Goal: Task Accomplishment & Management: Use online tool/utility

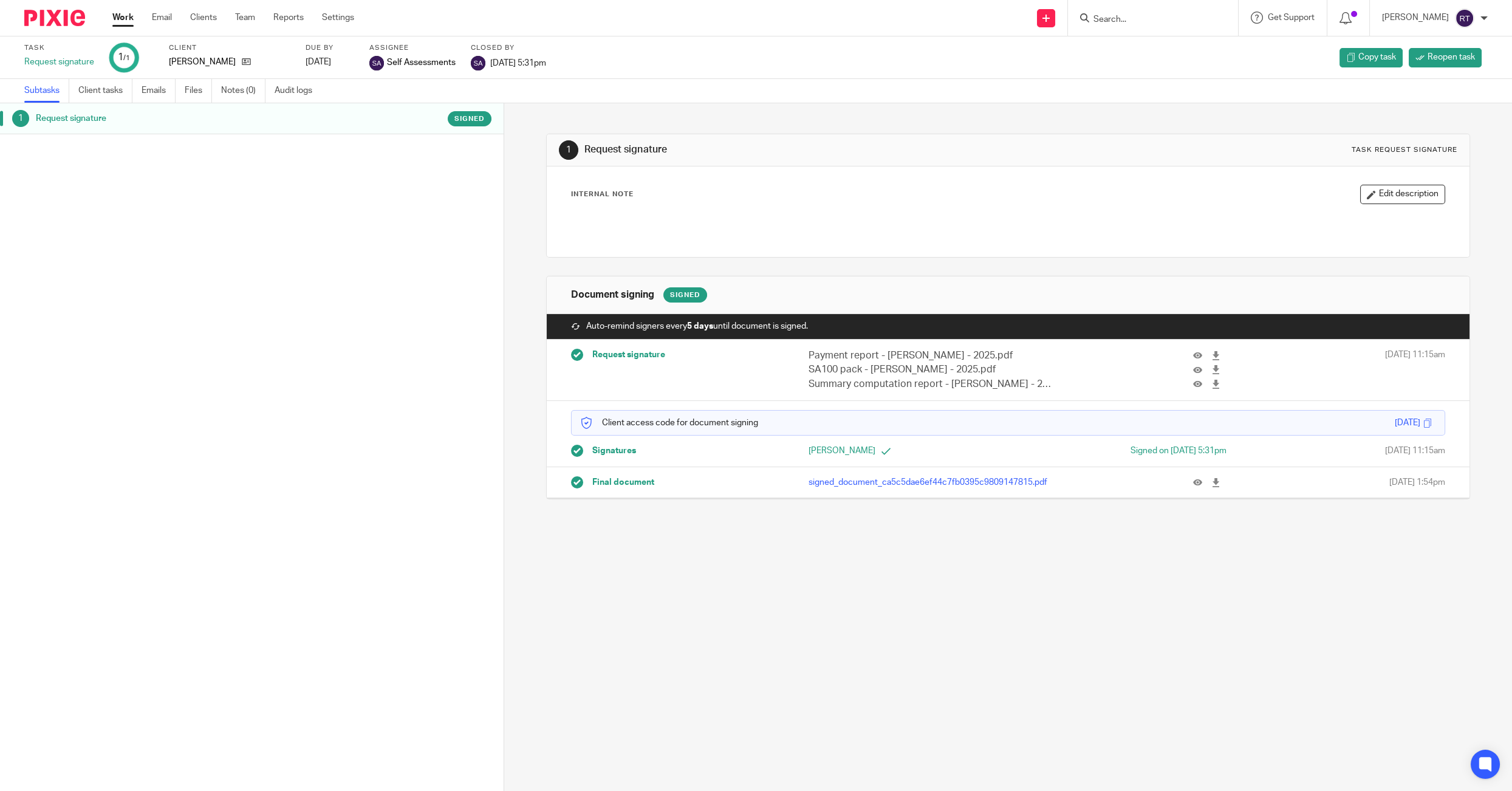
click at [1152, 28] on div at bounding box center [1152, 18] width 170 height 35
click at [132, 24] on link "Work" at bounding box center [123, 18] width 21 height 12
click at [120, 23] on link "Work" at bounding box center [123, 18] width 21 height 12
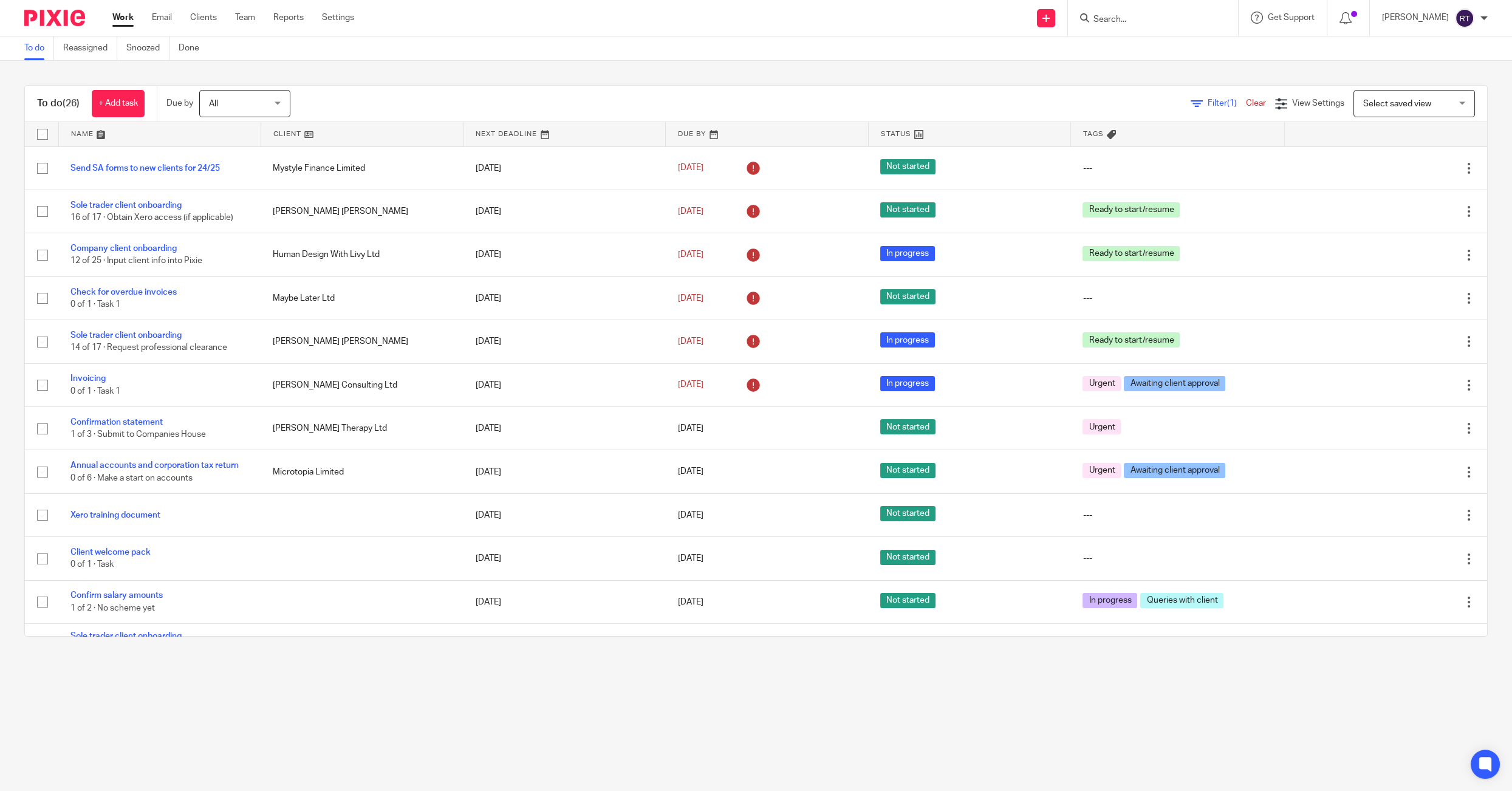
click at [1132, 20] on input "Search" at bounding box center [1146, 19] width 109 height 11
type input "levit"
click at [1136, 50] on link at bounding box center [1192, 52] width 205 height 28
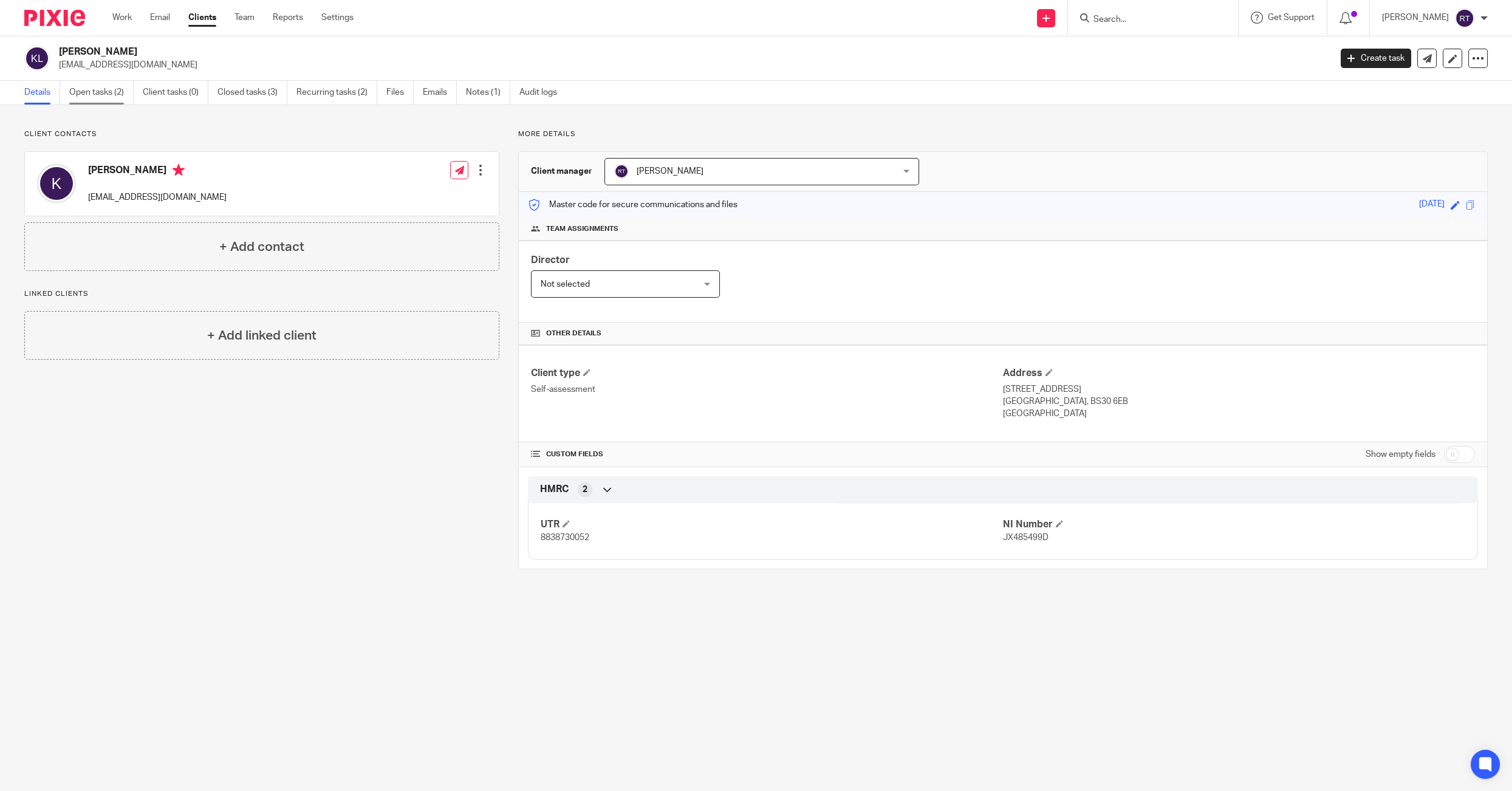
click at [98, 92] on link "Open tasks (2)" at bounding box center [101, 92] width 65 height 24
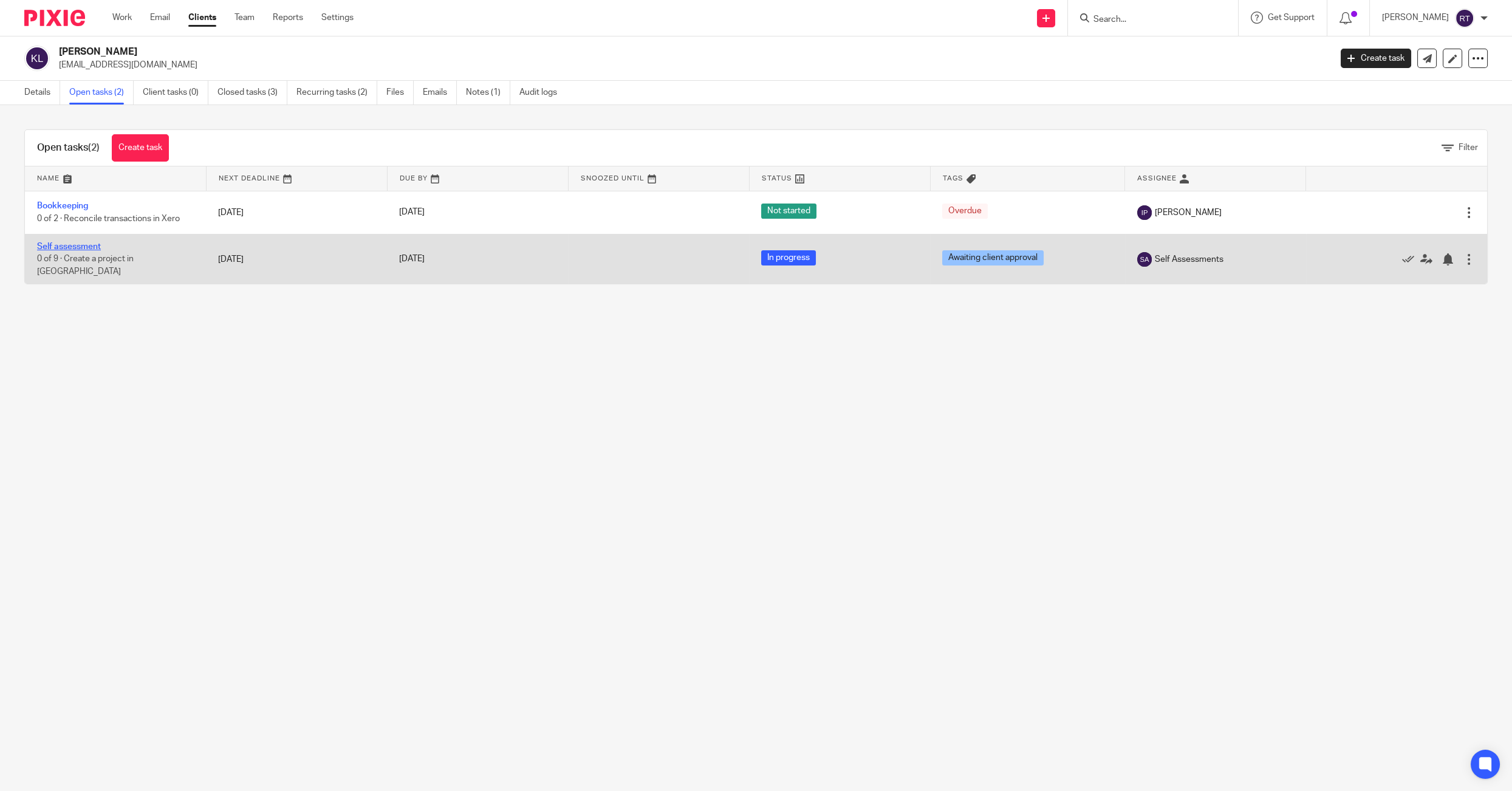
click at [68, 251] on link "Self assessment" at bounding box center [69, 247] width 64 height 9
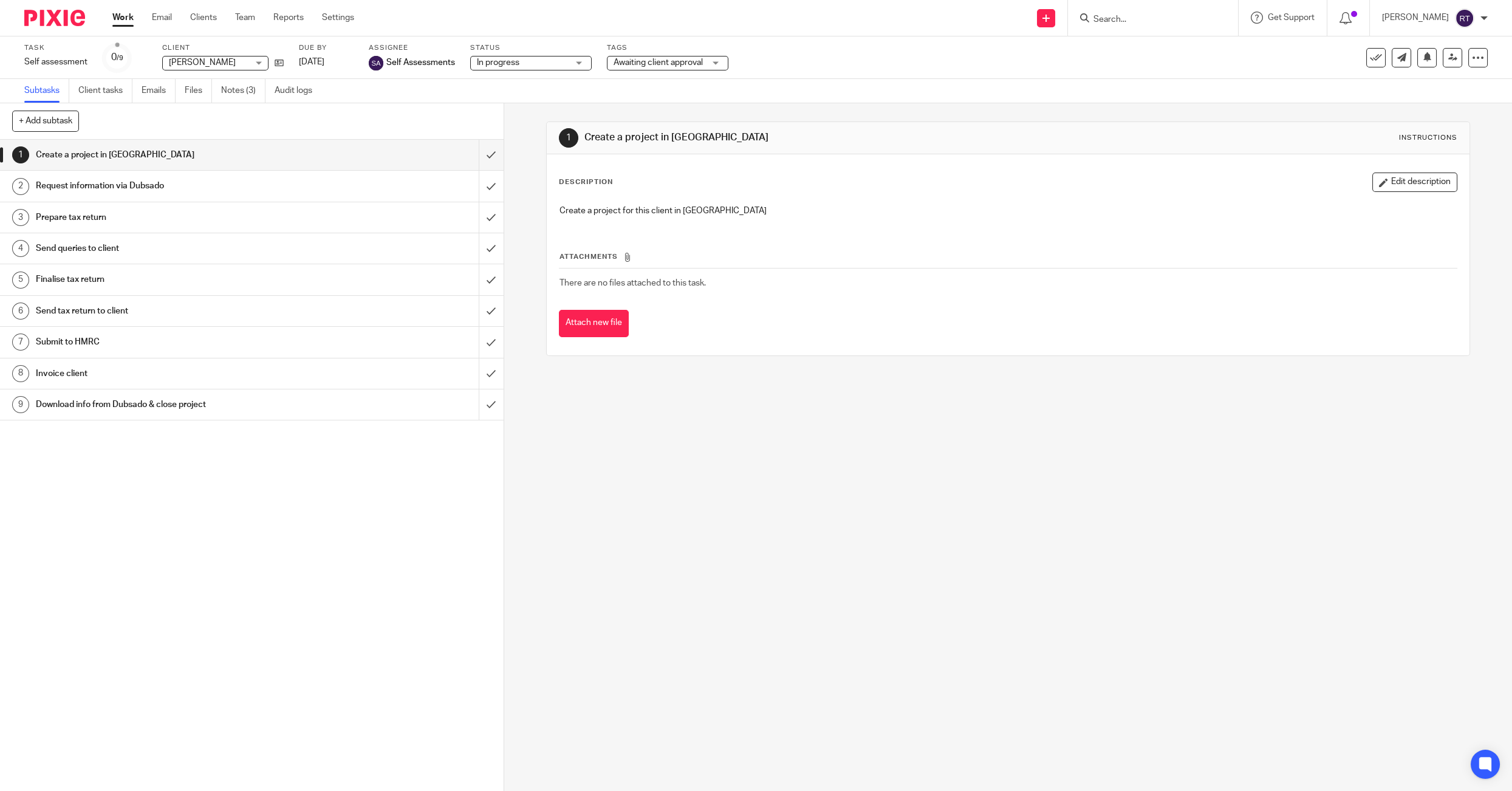
click at [639, 63] on span "Awaiting client approval" at bounding box center [658, 63] width 89 height 9
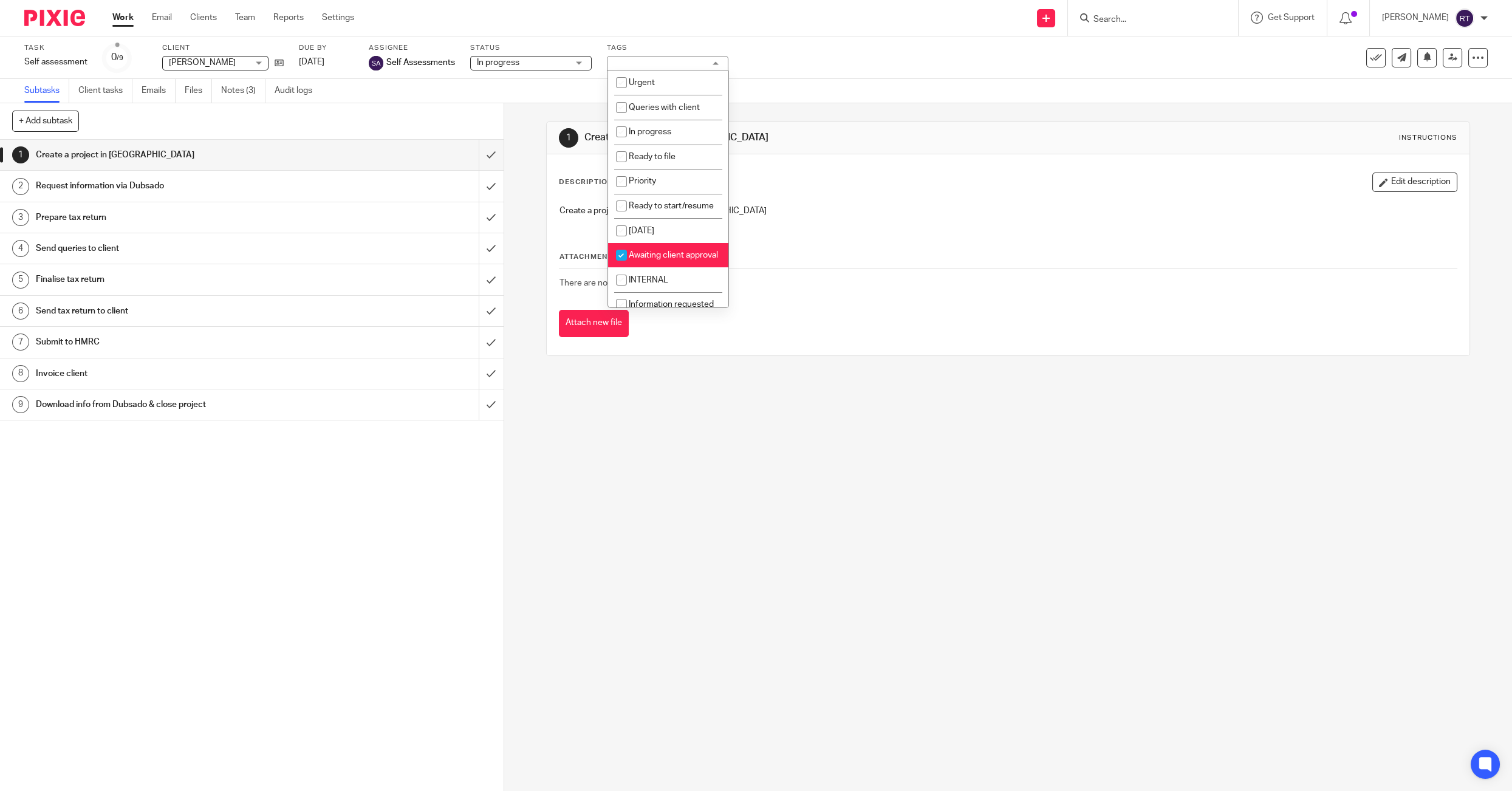
click at [653, 260] on span "Awaiting client approval" at bounding box center [673, 255] width 89 height 9
checkbox input "false"
click at [647, 158] on span "Ready to file" at bounding box center [652, 157] width 47 height 9
checkbox input "true"
click at [1132, 18] on input "Search" at bounding box center [1146, 19] width 109 height 11
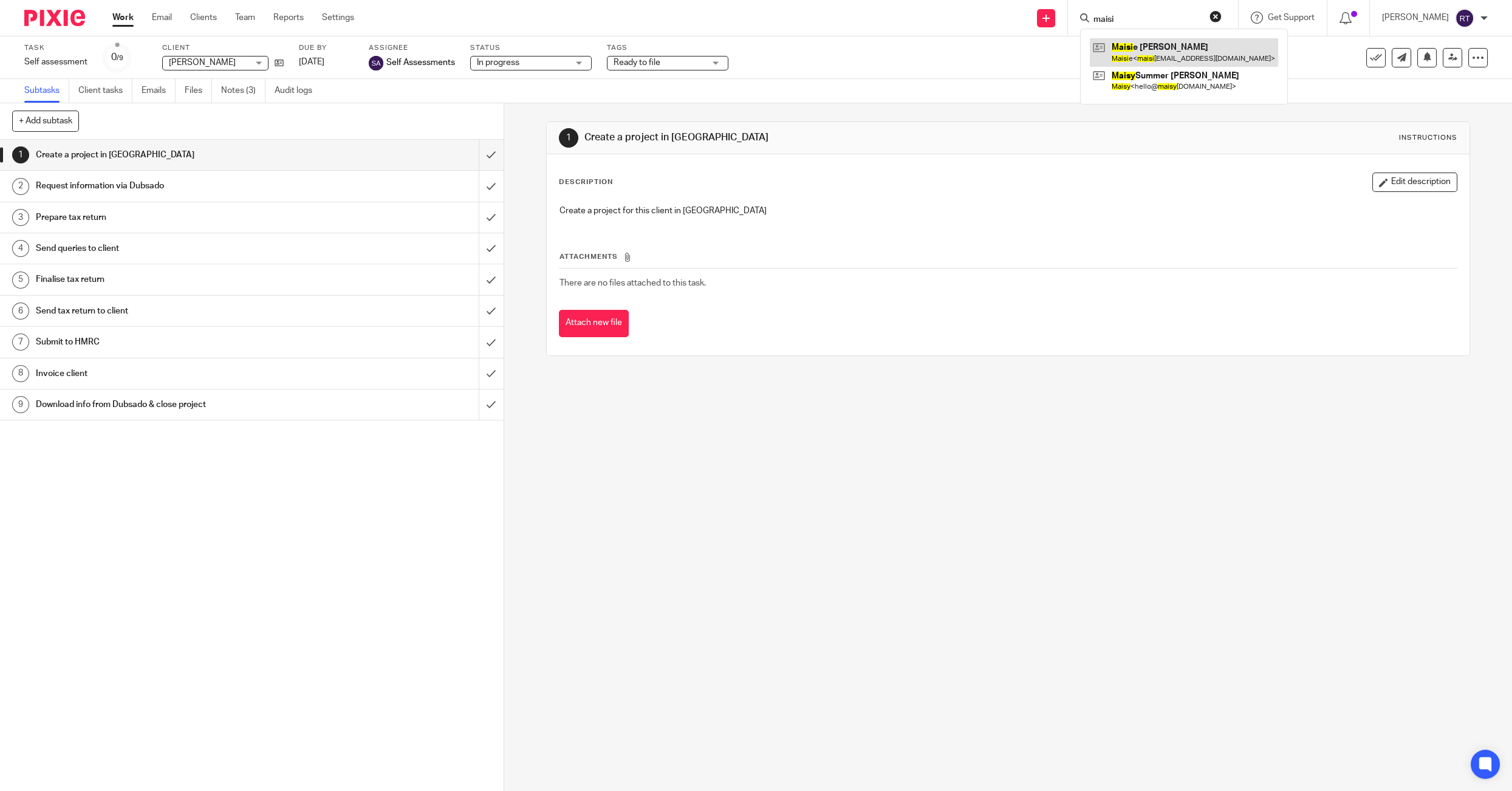
type input "maisi"
click at [1166, 45] on link at bounding box center [1183, 52] width 189 height 28
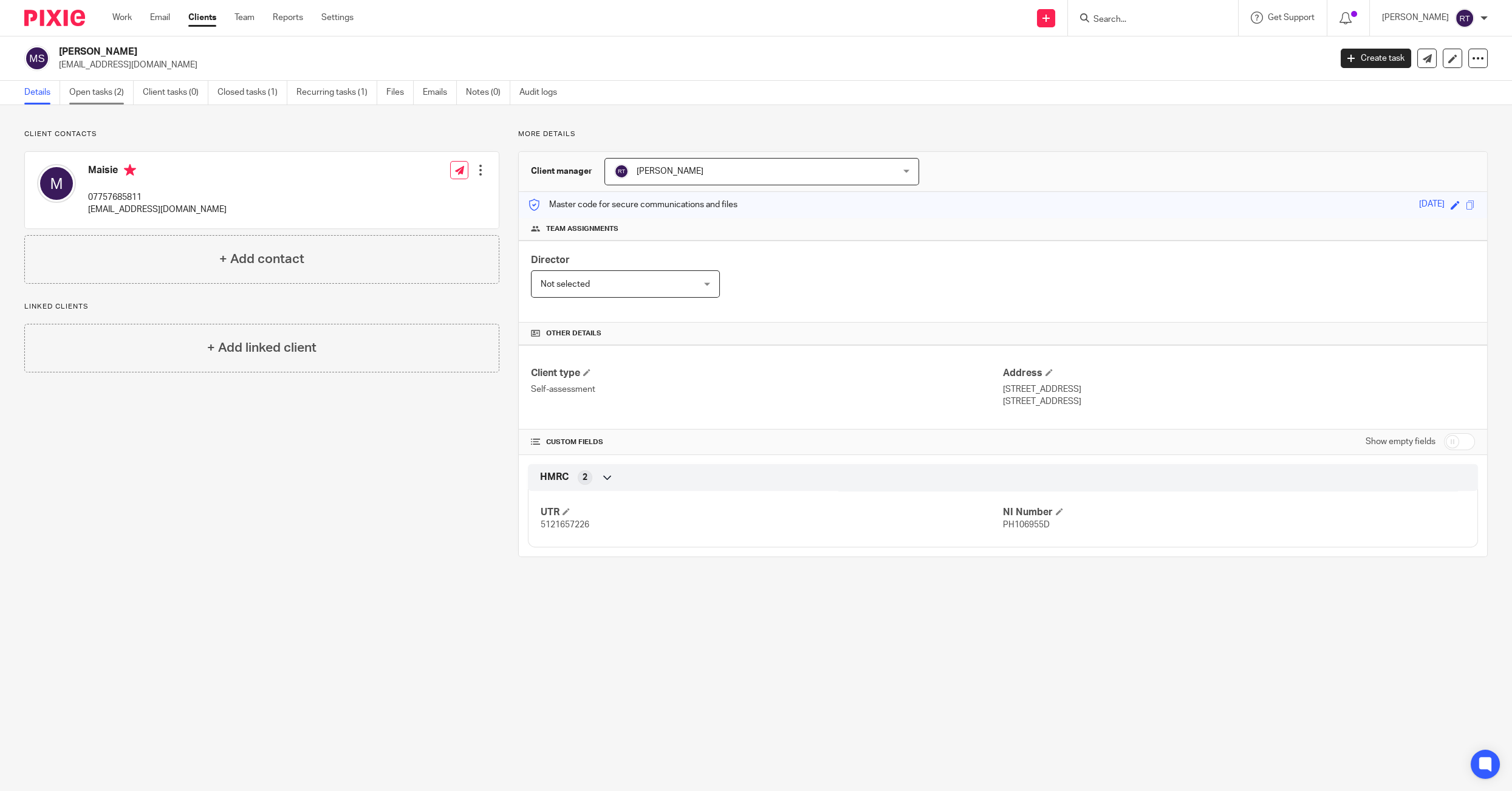
click at [115, 82] on link "Open tasks (2)" at bounding box center [101, 92] width 65 height 24
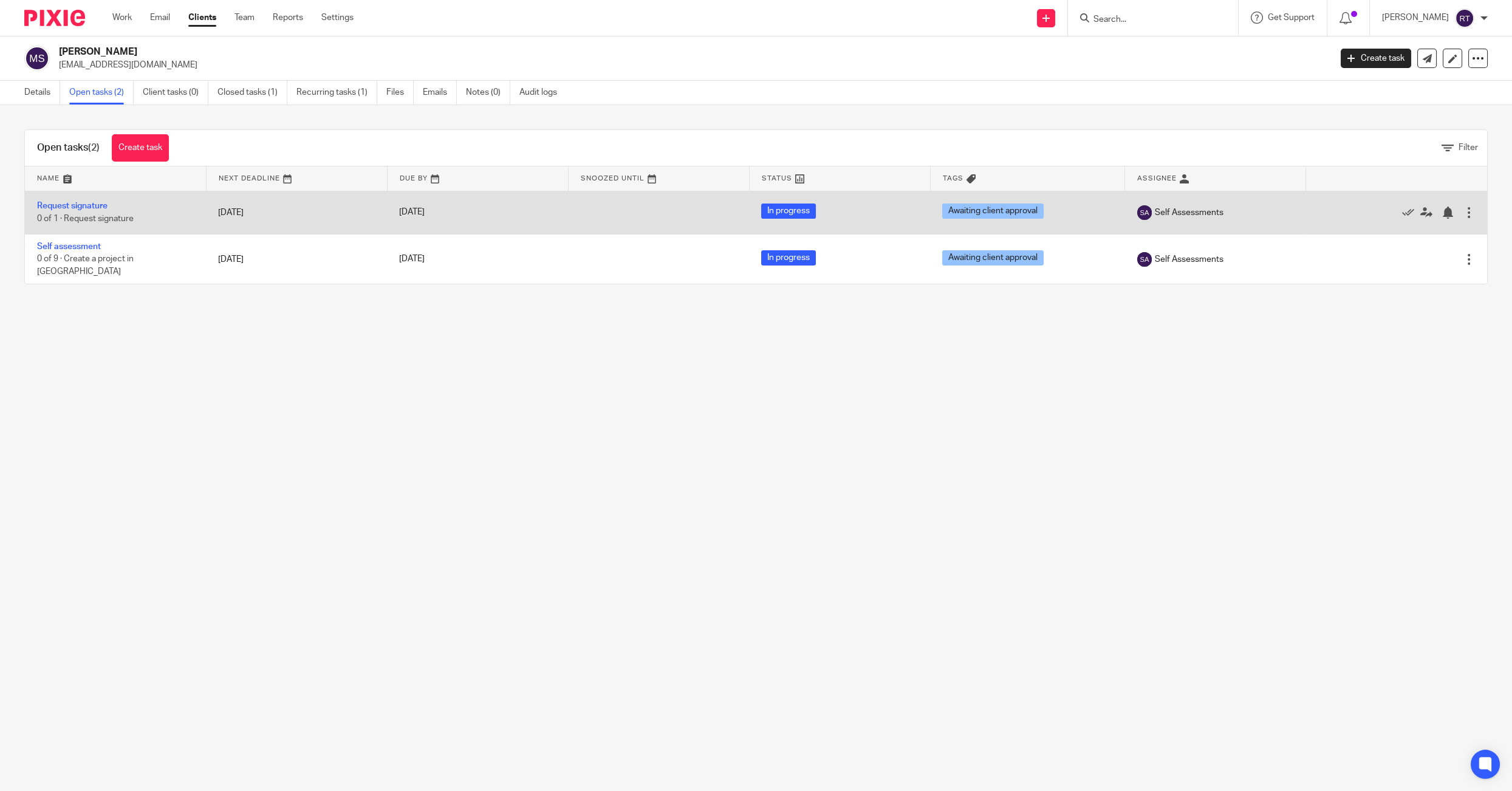
click at [1464, 213] on div at bounding box center [1469, 213] width 12 height 12
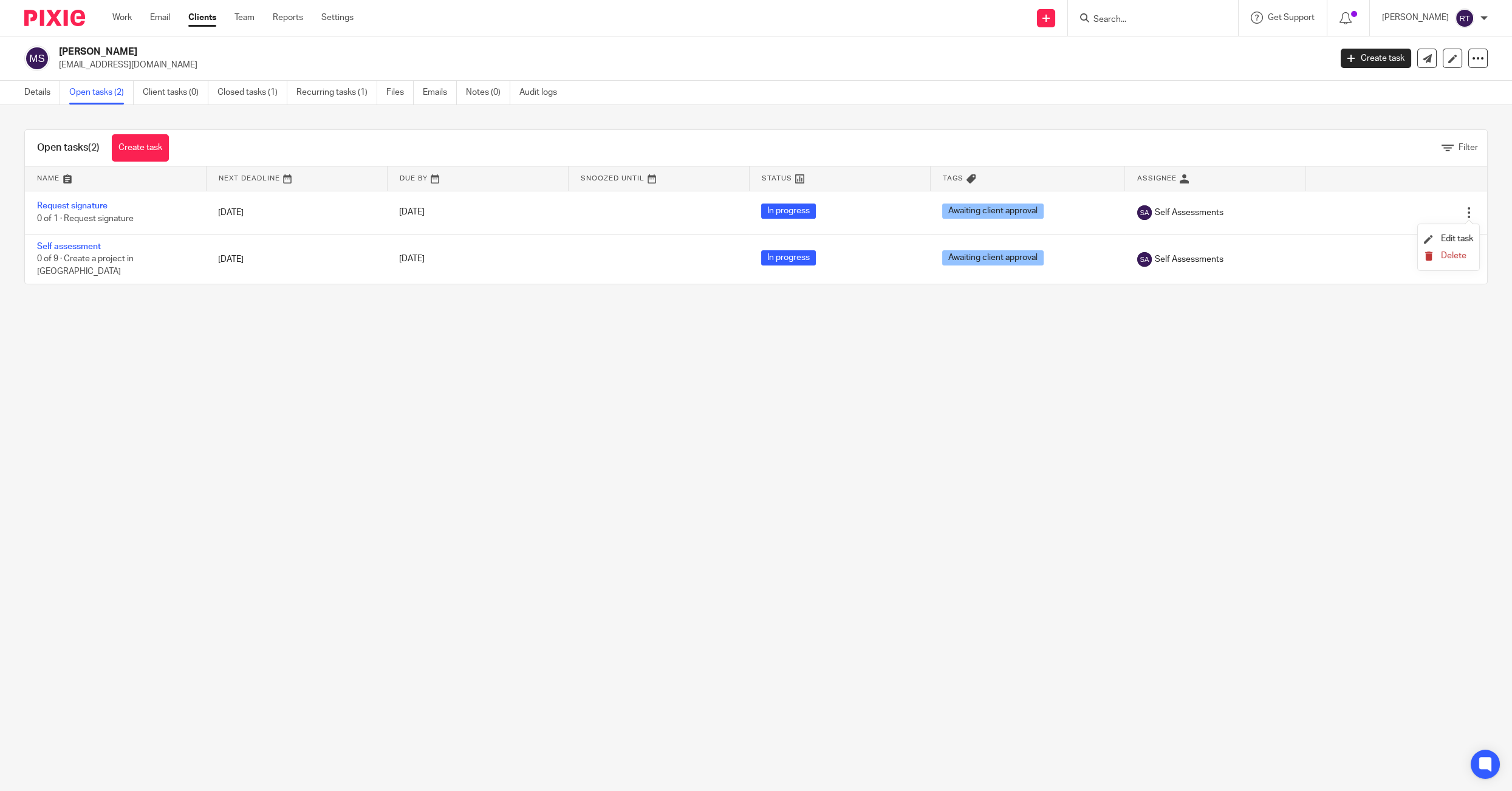
click at [1454, 260] on span "Delete" at bounding box center [1453, 256] width 26 height 9
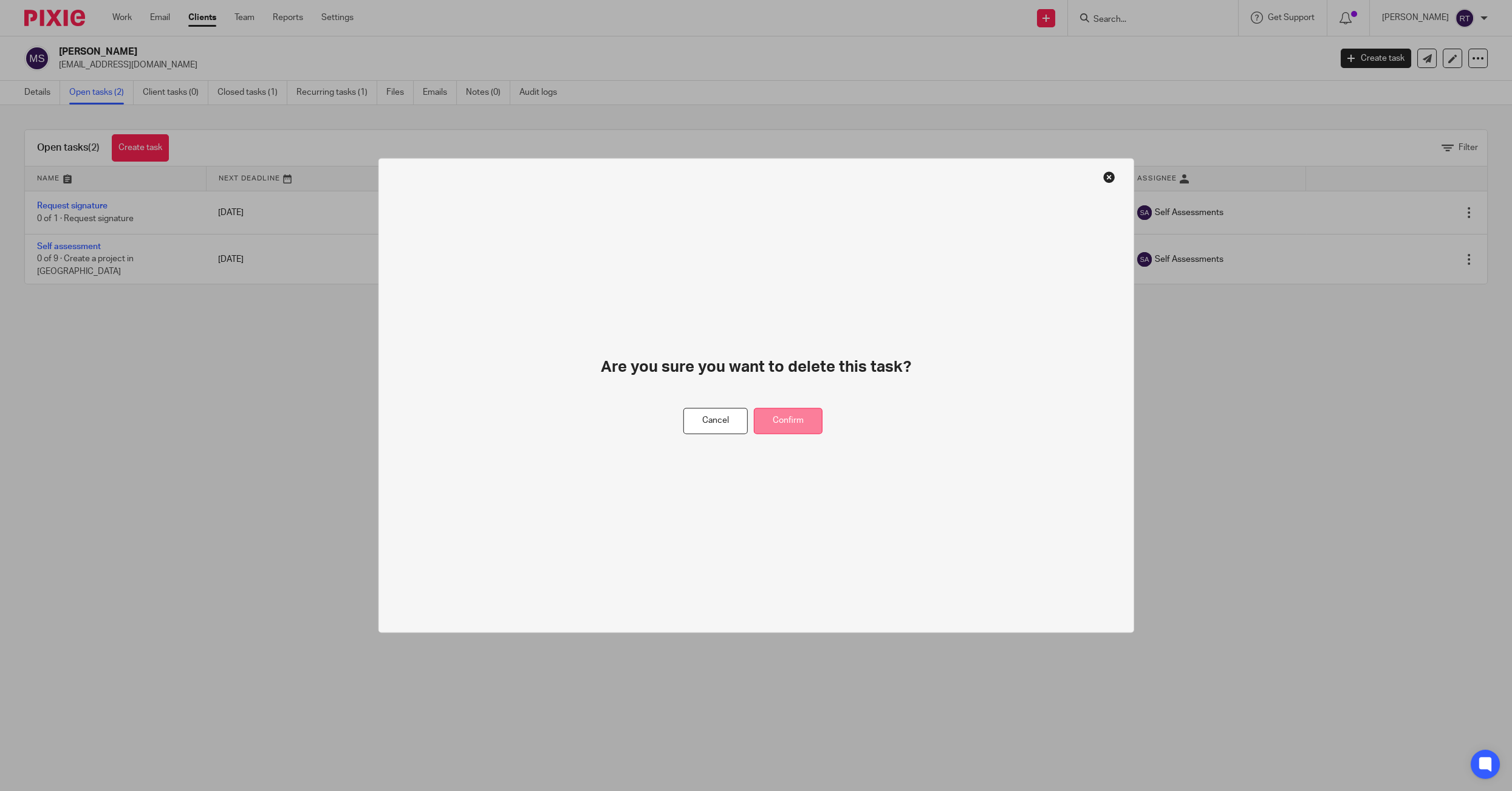
click at [779, 413] on button "Confirm" at bounding box center [787, 421] width 68 height 26
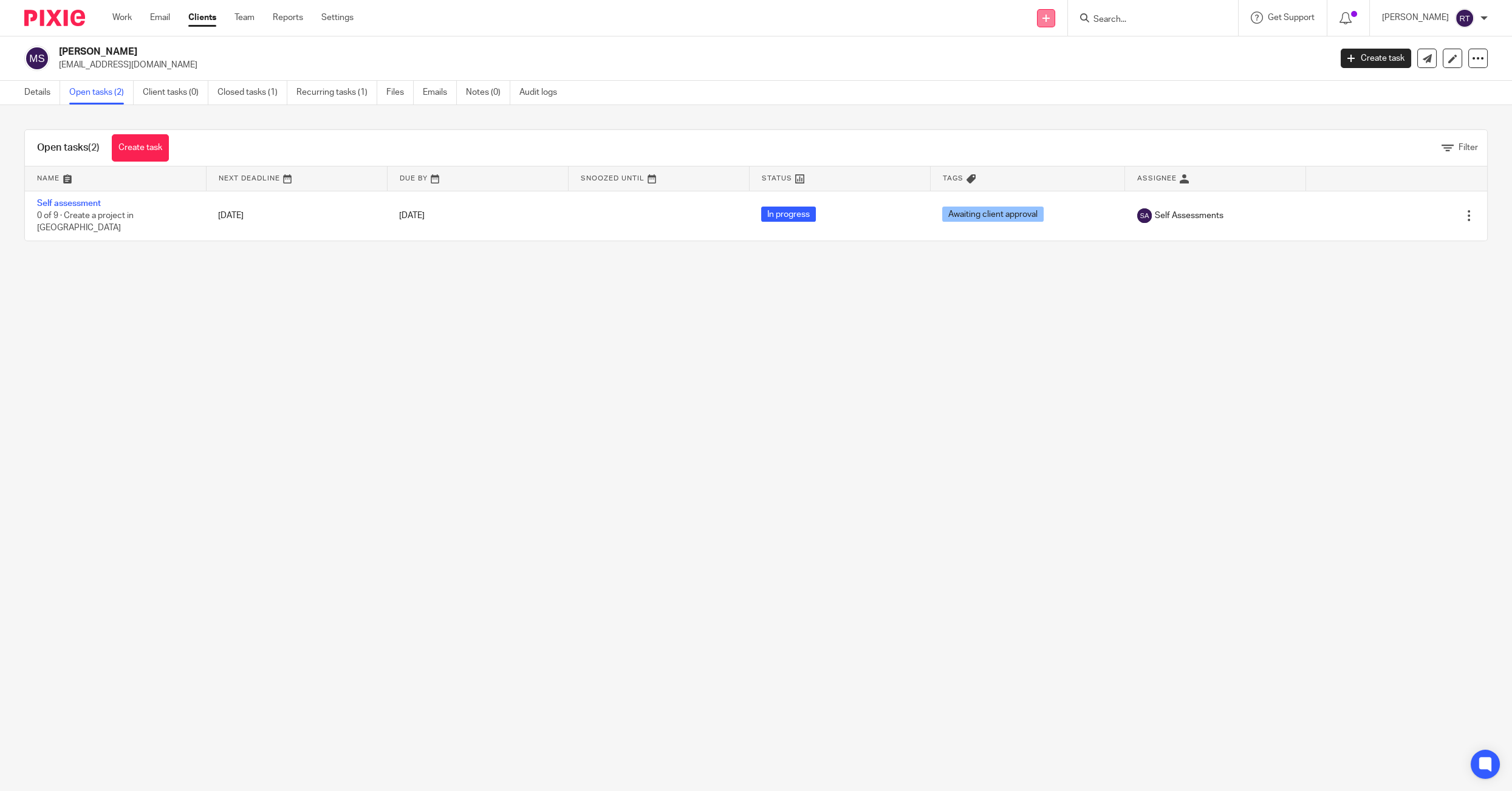
click at [1055, 18] on link at bounding box center [1045, 18] width 19 height 19
click at [1073, 111] on link "Request signature" at bounding box center [1065, 111] width 85 height 18
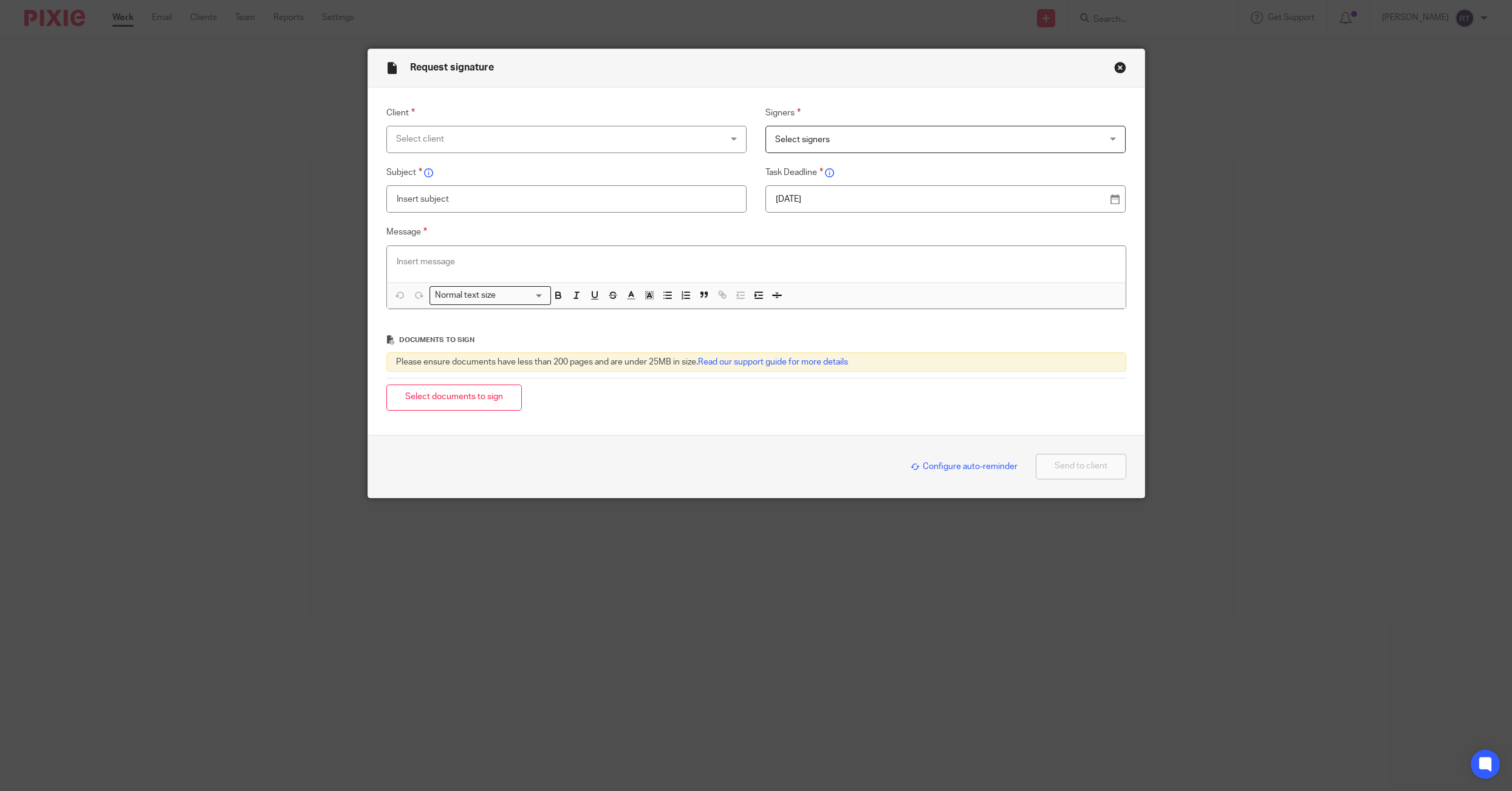
click at [508, 267] on p at bounding box center [756, 262] width 719 height 12
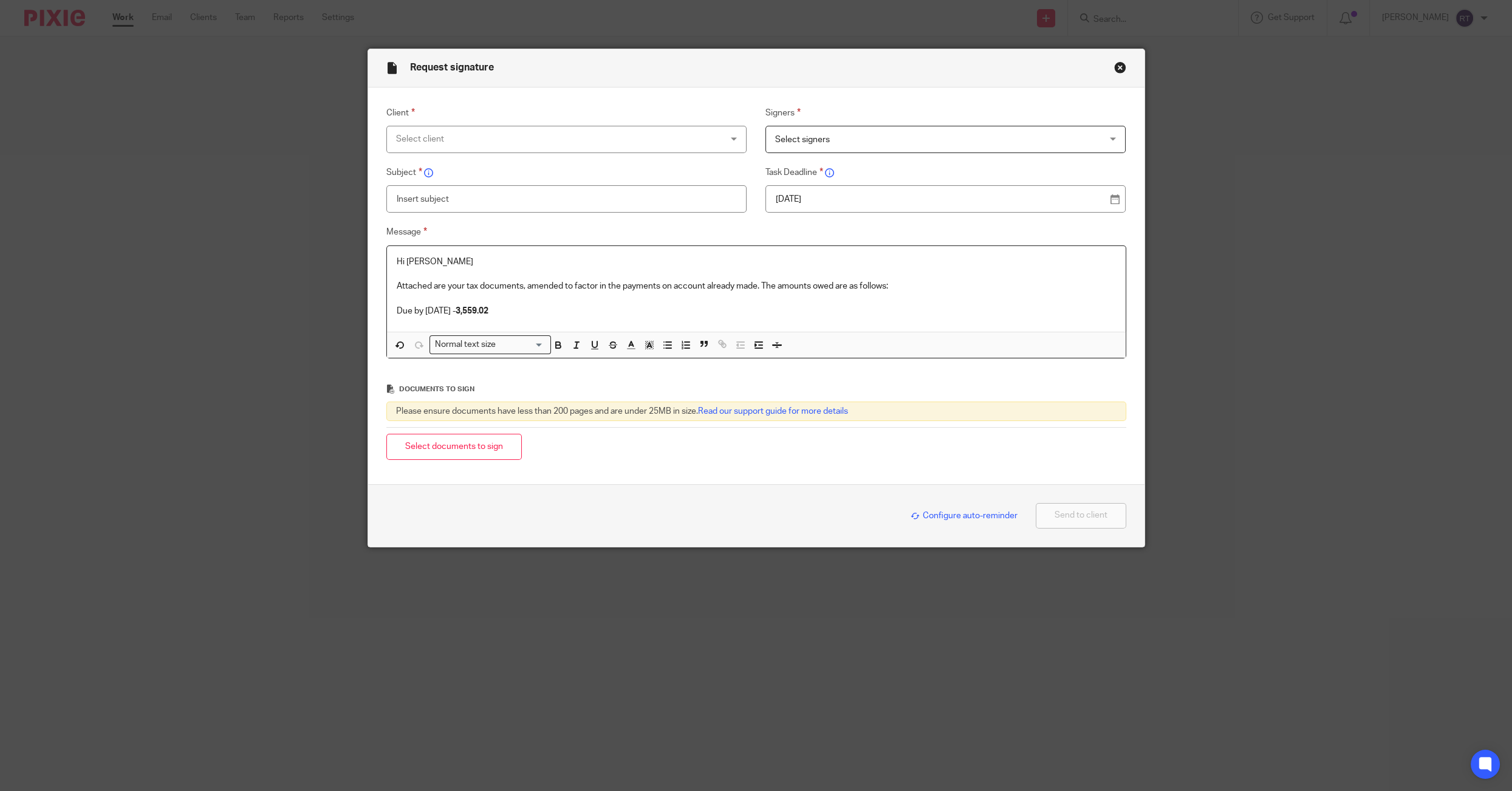
click at [486, 312] on strong "3,559.02" at bounding box center [471, 311] width 33 height 9
click at [558, 312] on p "Due by 31st Jan 2026 - £ 3,559.02" at bounding box center [756, 311] width 719 height 12
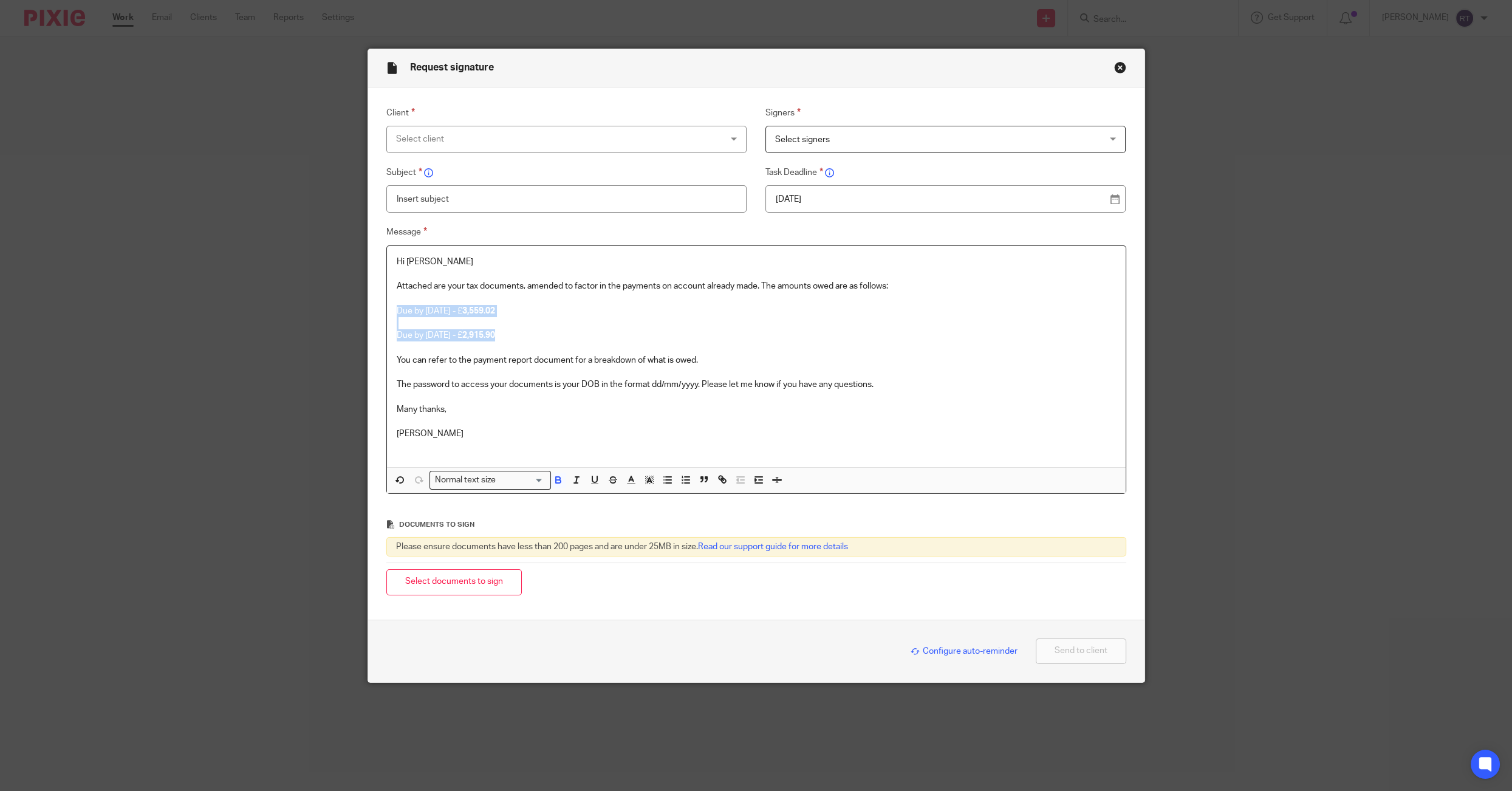
drag, startPoint x: 536, startPoint y: 336, endPoint x: 370, endPoint y: 310, distance: 168.0
click at [370, 310] on div "Message Hi Maisie Attached are your tax documents, amended to factor in the pay…" at bounding box center [746, 360] width 758 height 269
click at [480, 143] on div "Select client" at bounding box center [536, 139] width 280 height 26
type input "maisie"
click at [502, 195] on li "[PERSON_NAME]" at bounding box center [566, 201] width 360 height 25
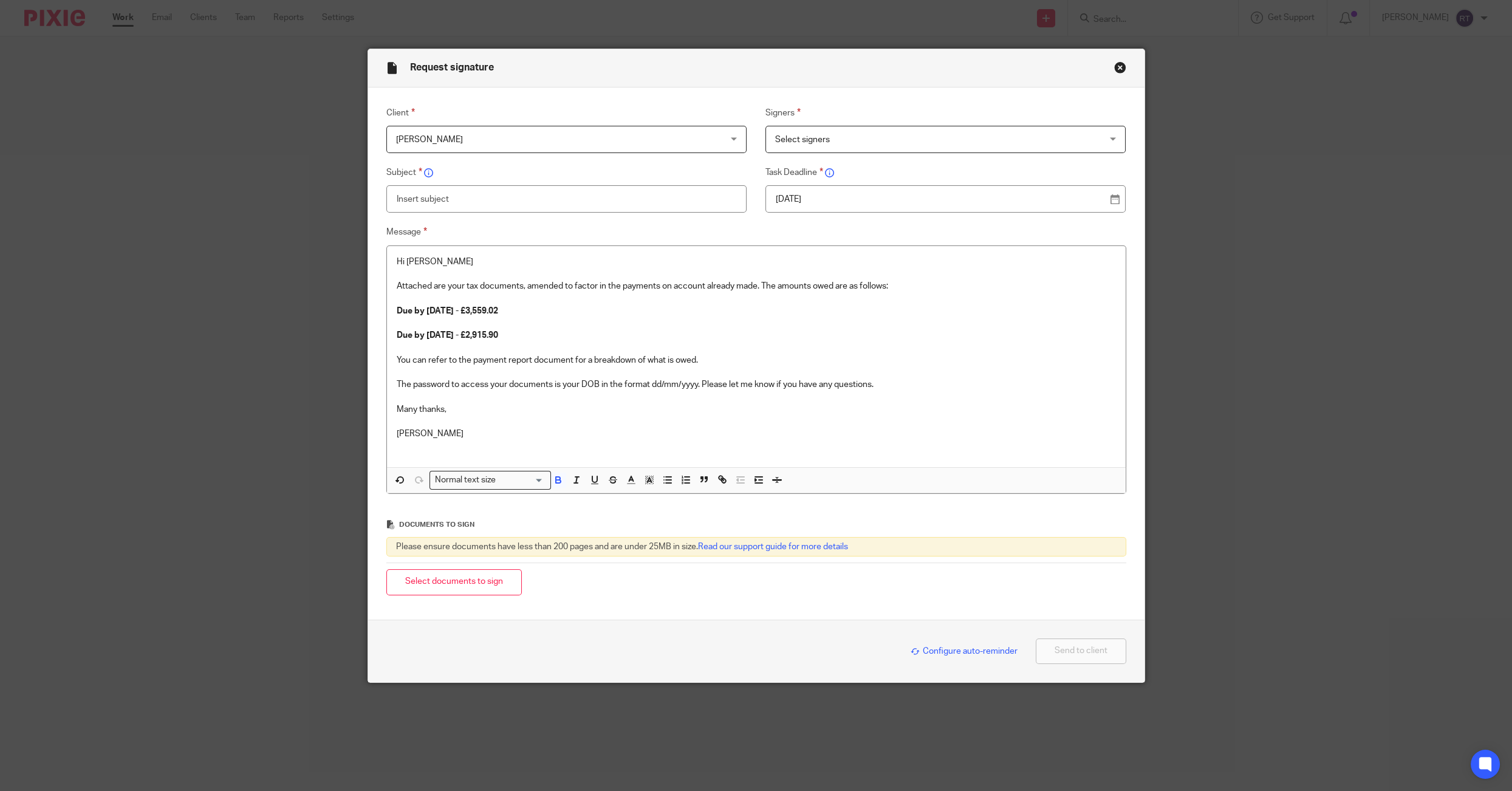
click at [808, 155] on div "Client Maisie Slaughter Maisie Slaughter Agate Maluhina Alexandra Fearon Alex C…" at bounding box center [746, 306] width 758 height 401
click at [808, 146] on span "Select signers" at bounding box center [915, 139] width 280 height 26
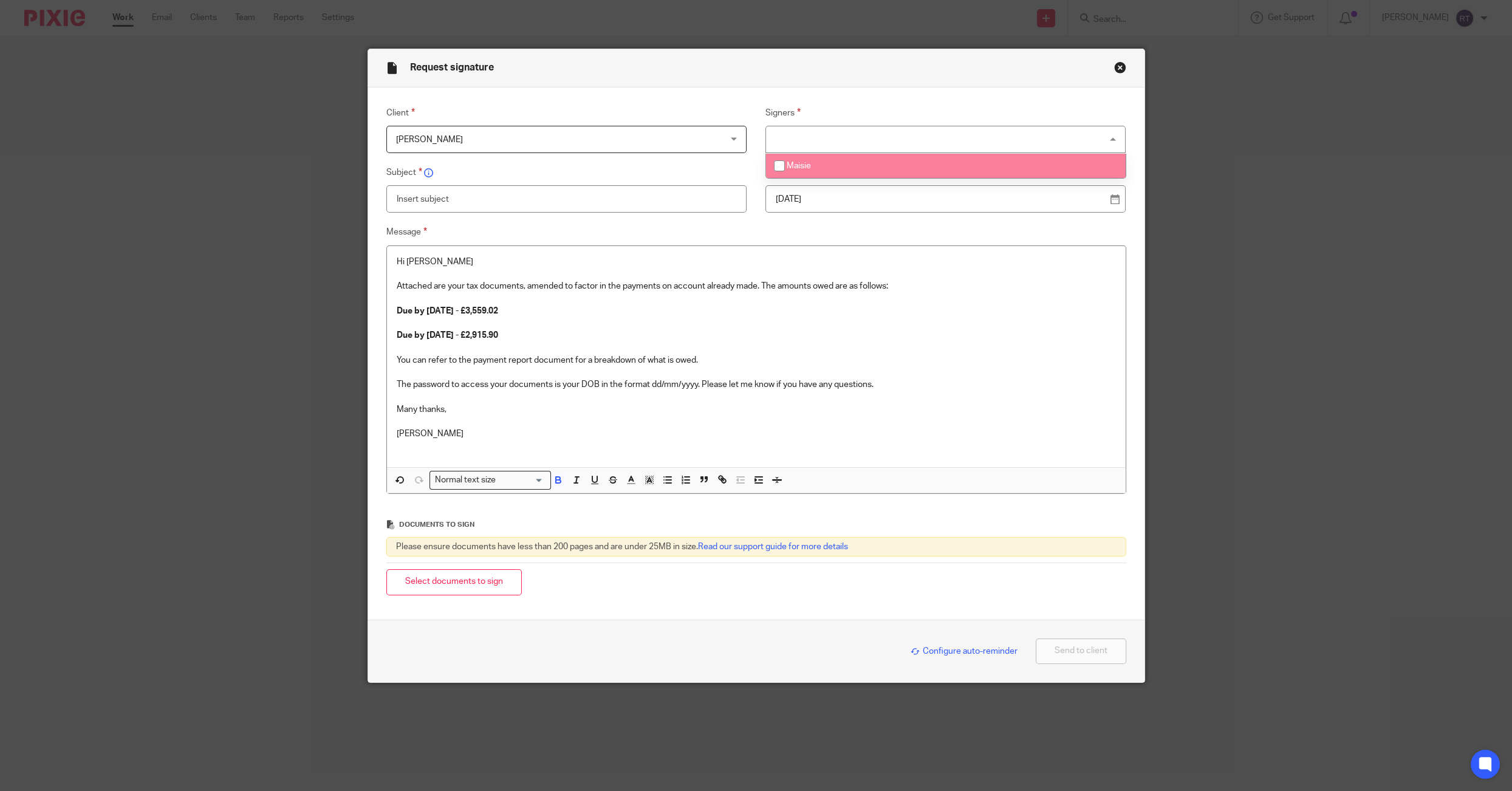
click at [806, 174] on li "Maisie" at bounding box center [946, 166] width 360 height 25
checkbox input "true"
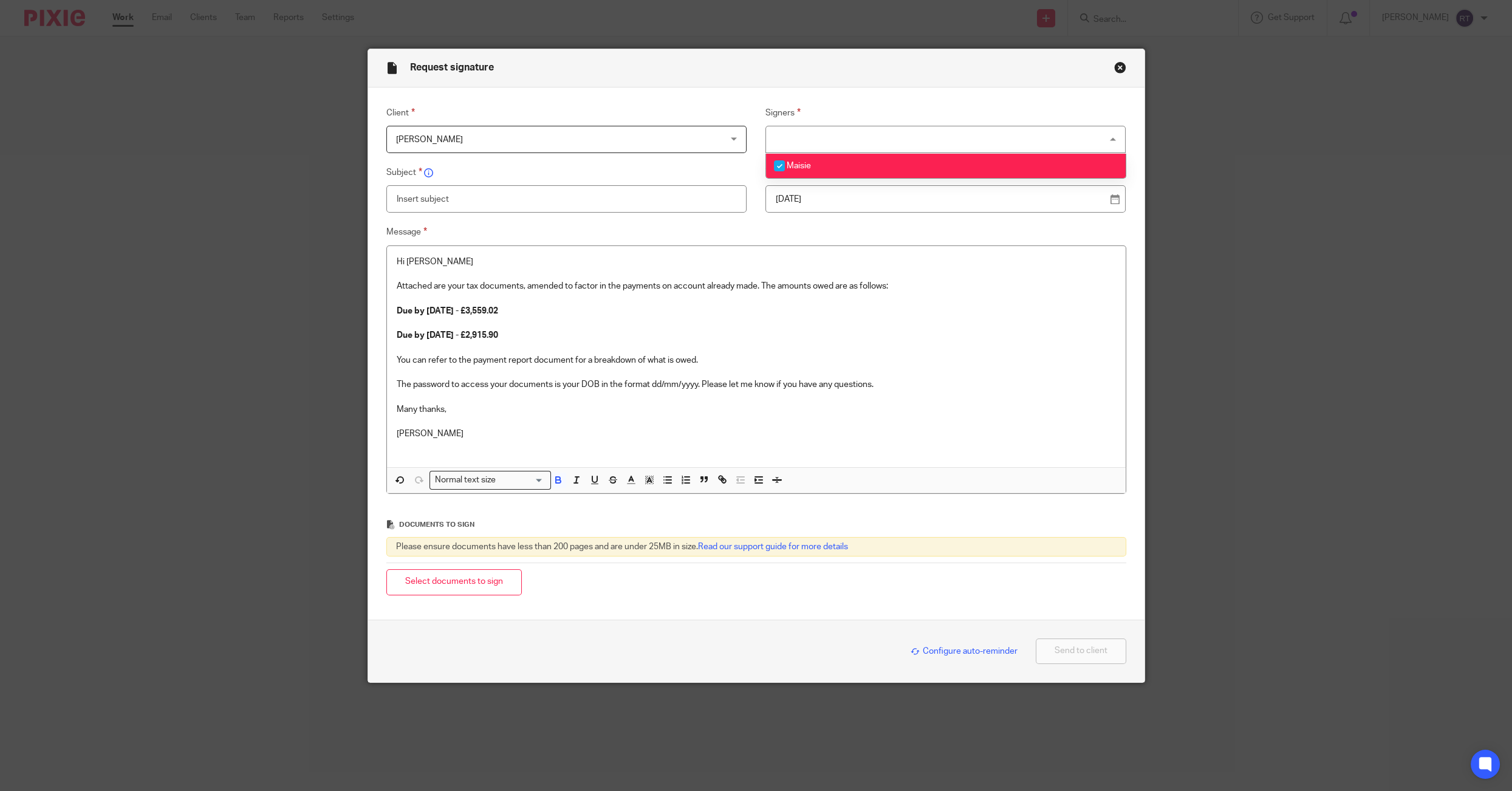
click at [670, 201] on input "text" at bounding box center [566, 198] width 361 height 27
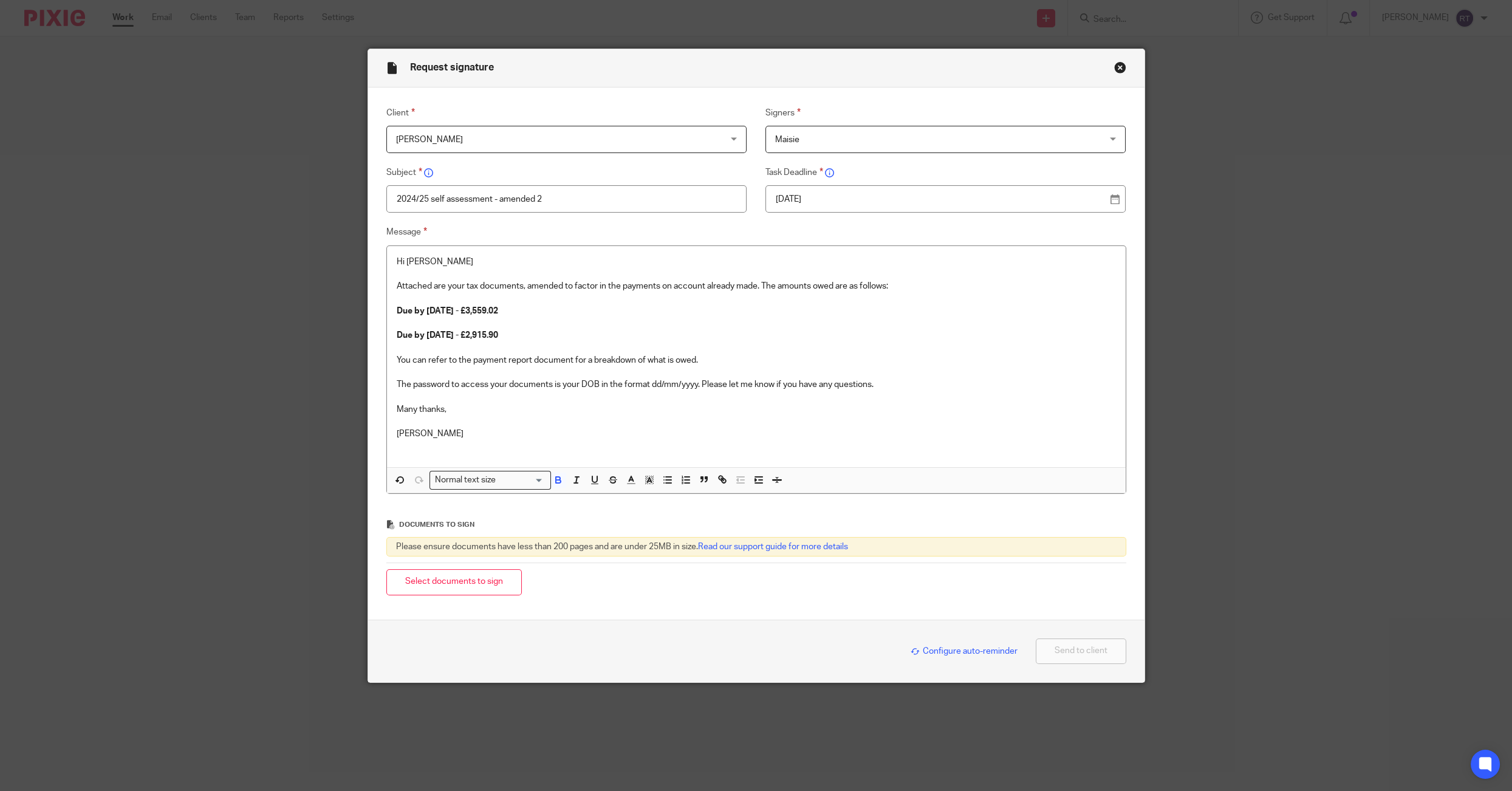
type input "2024/25 self assessment - amended 2"
click at [905, 212] on div "22 Aug 2025" at bounding box center [945, 198] width 361 height 27
click at [901, 200] on p "22 Aug 2025" at bounding box center [941, 199] width 330 height 12
click at [922, 655] on div "Configure auto-reminder Send to client" at bounding box center [756, 651] width 740 height 26
click at [922, 655] on div "Configure auto-reminder" at bounding box center [961, 651] width 113 height 14
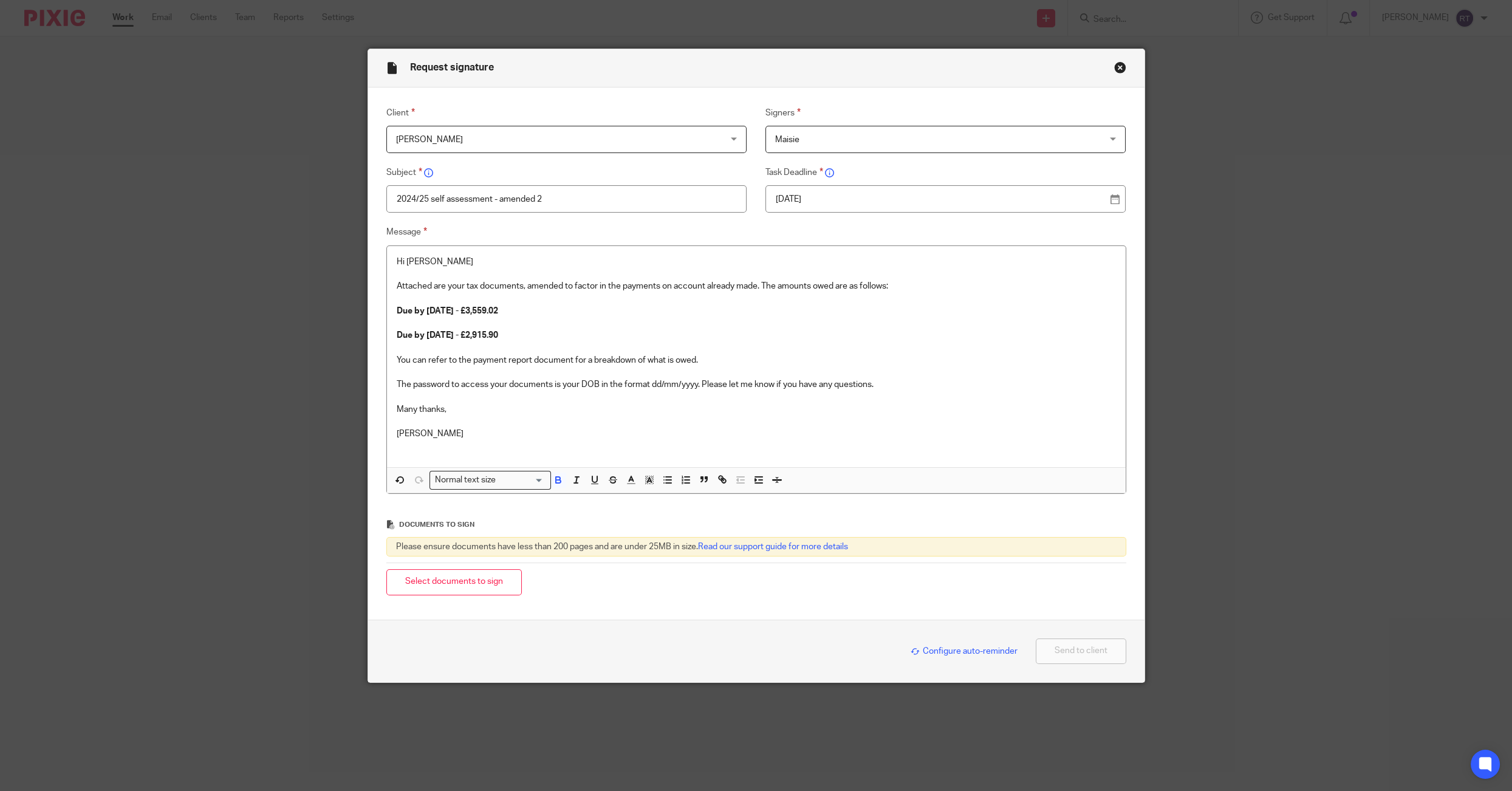
click at [966, 647] on span "Configure auto-reminder" at bounding box center [964, 651] width 107 height 9
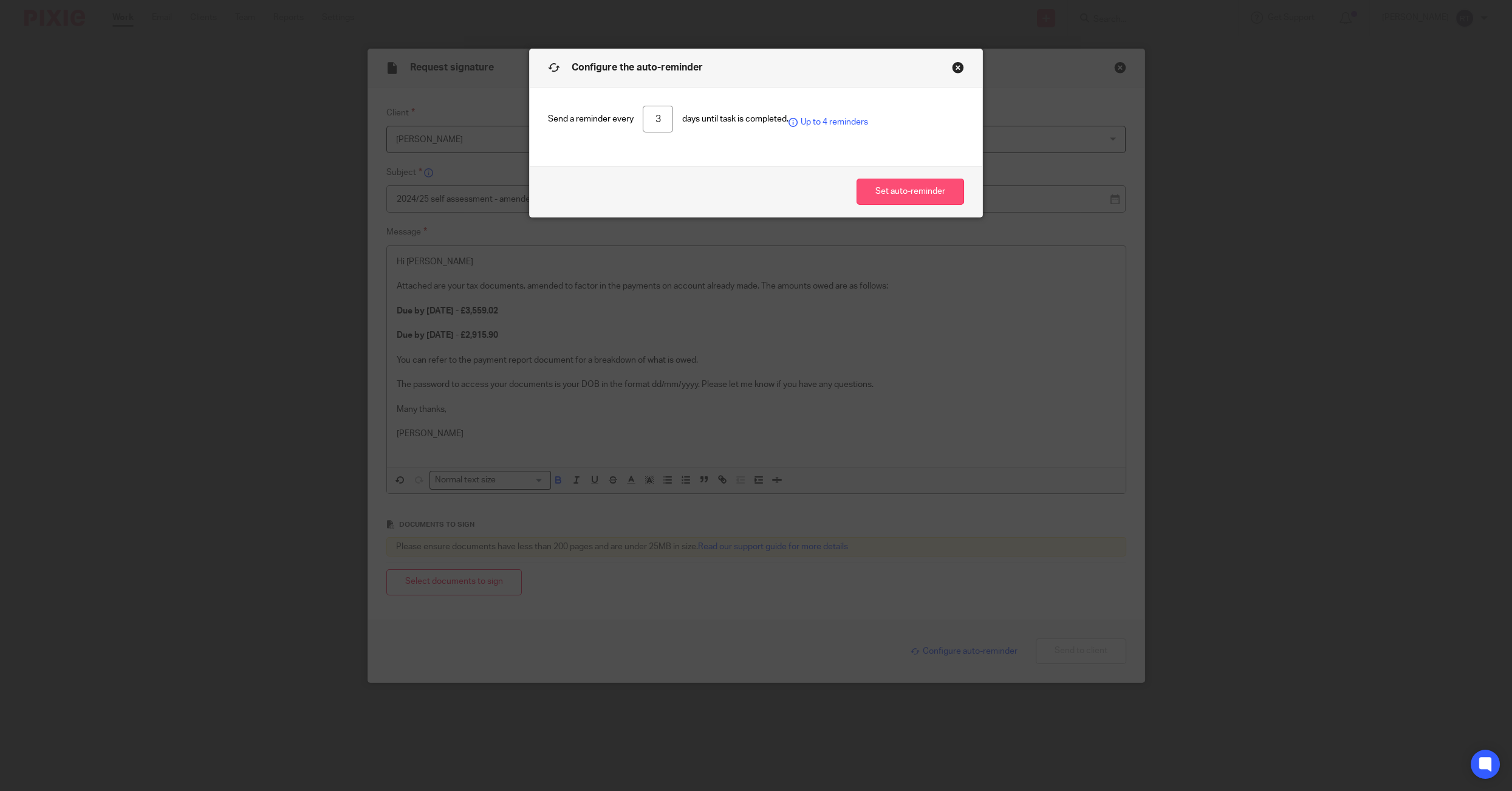
click at [931, 190] on button "Set auto-reminder" at bounding box center [910, 191] width 107 height 26
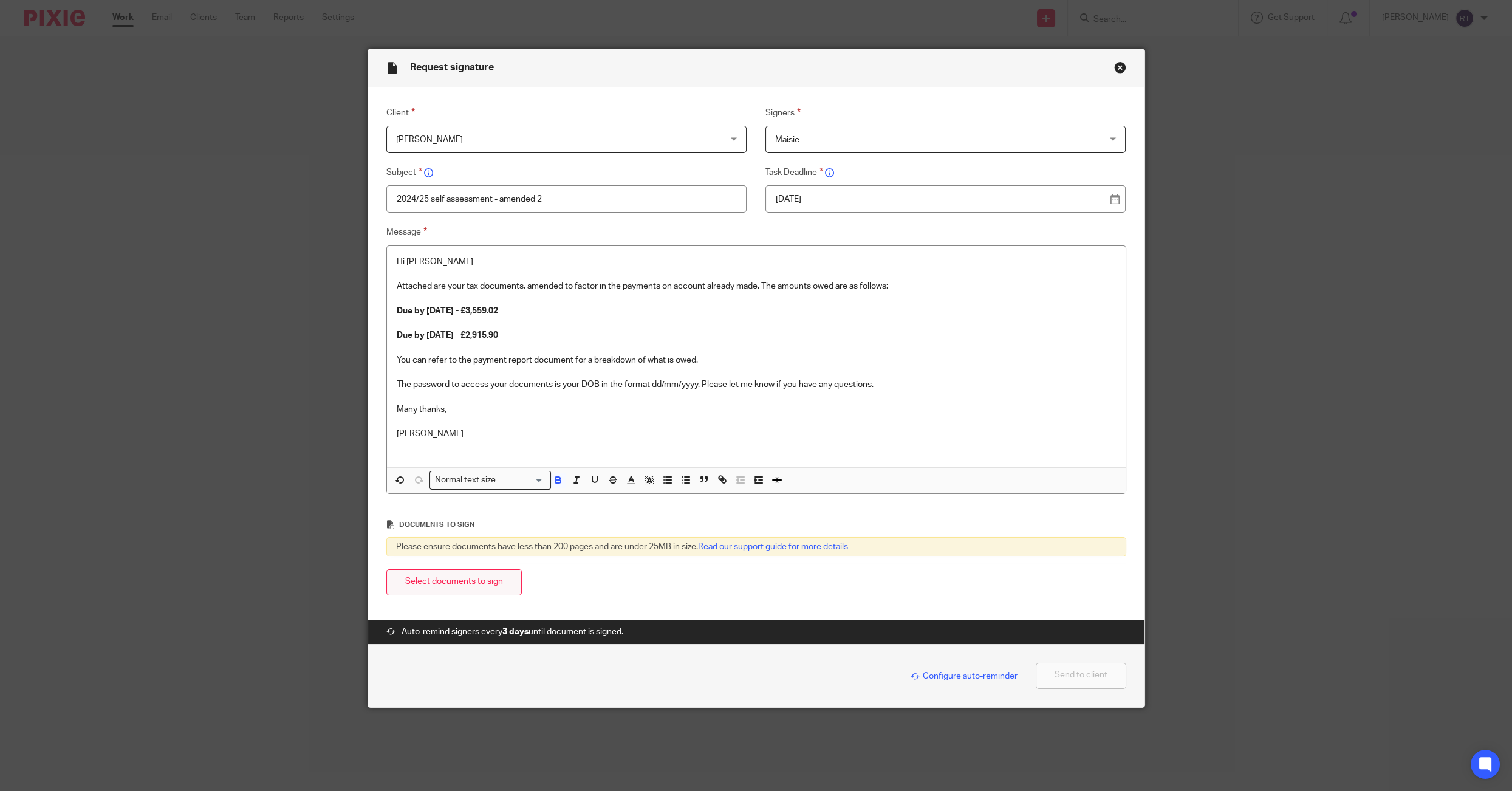
click at [405, 587] on button "Select documents to sign" at bounding box center [454, 581] width 136 height 26
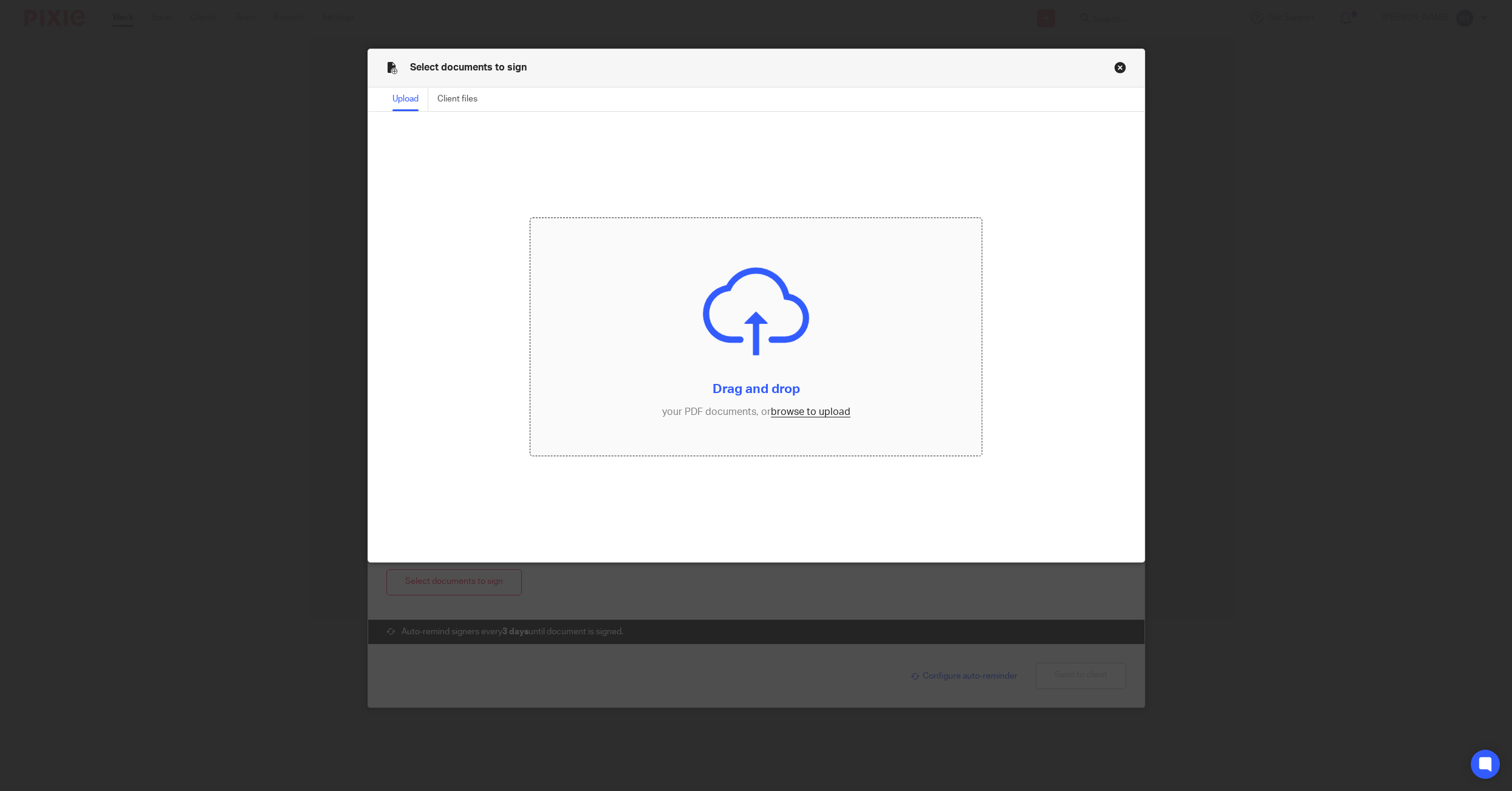
click at [802, 407] on input "file" at bounding box center [756, 336] width 452 height 237
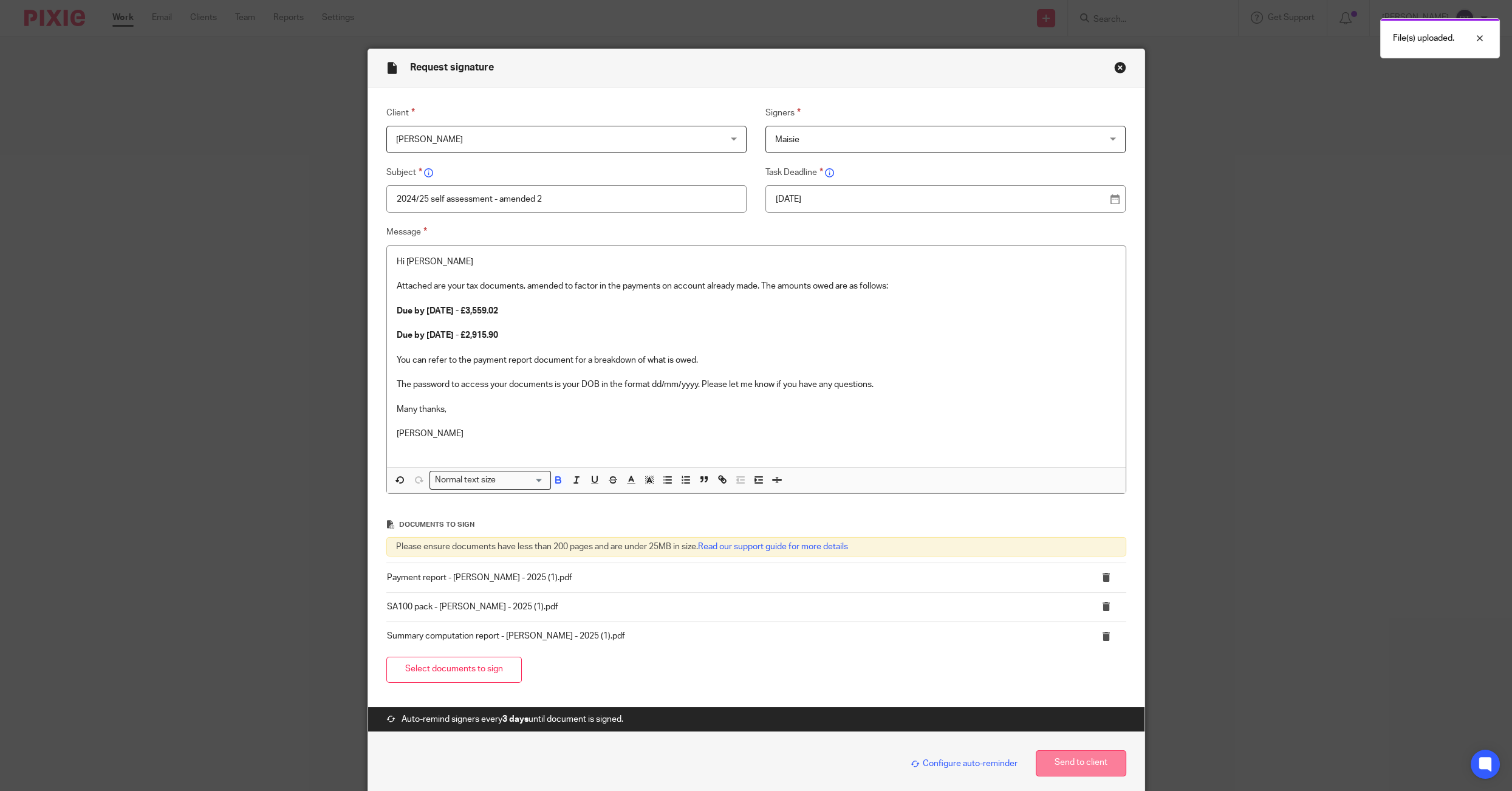
click at [1068, 765] on button "Send to client" at bounding box center [1081, 763] width 90 height 26
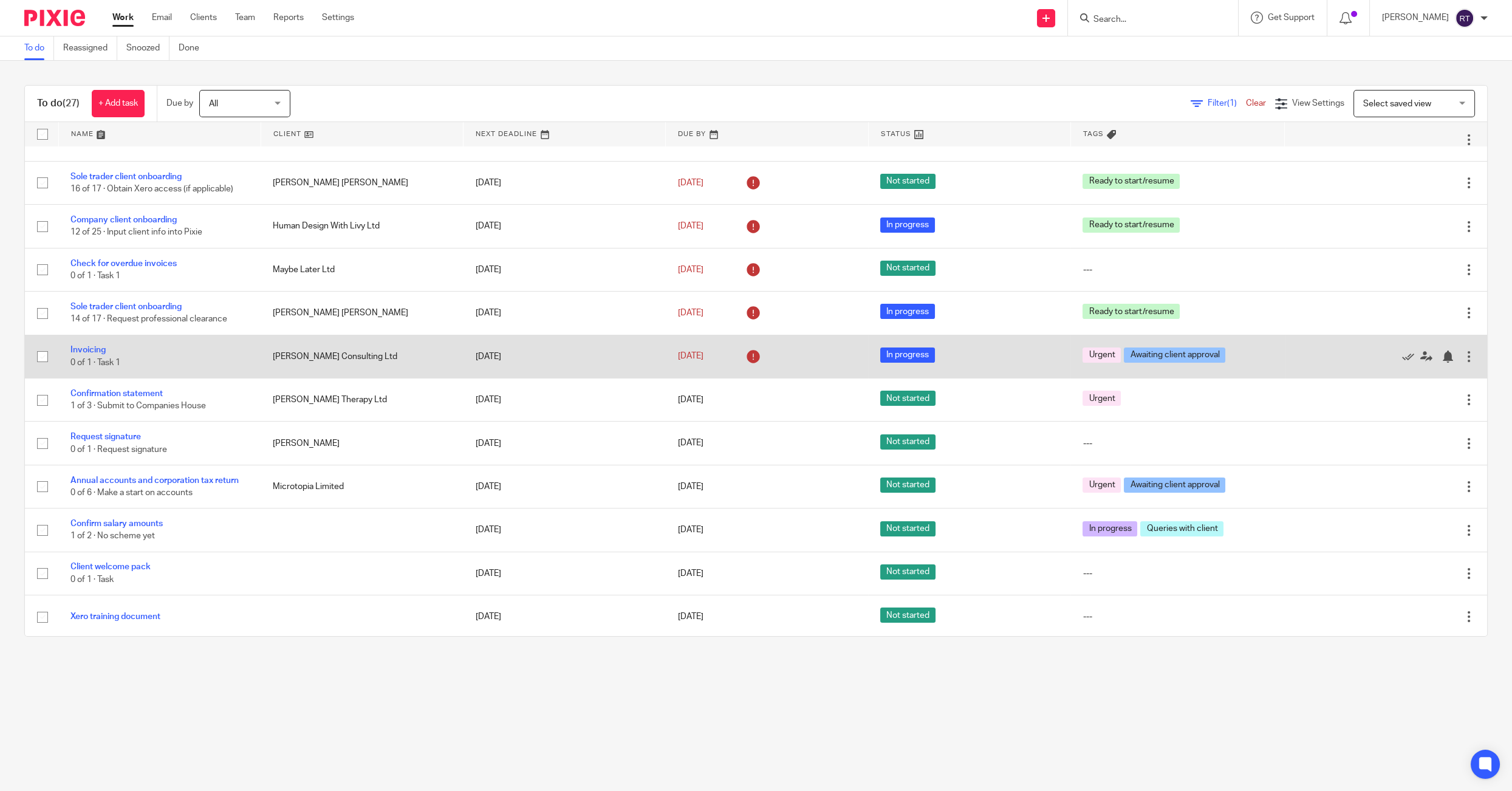
scroll to position [33, 0]
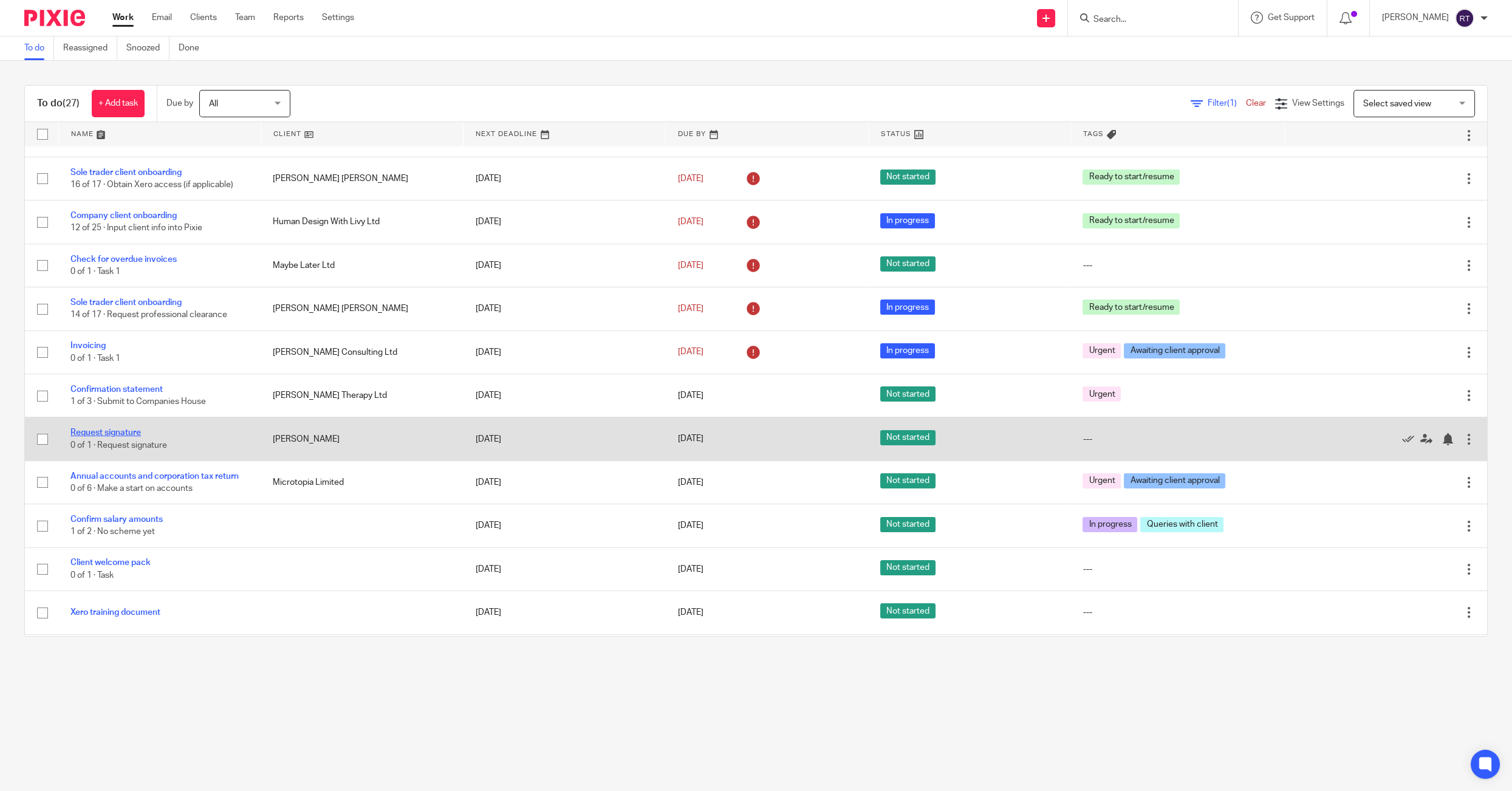
click at [123, 435] on link "Request signature" at bounding box center [106, 432] width 71 height 9
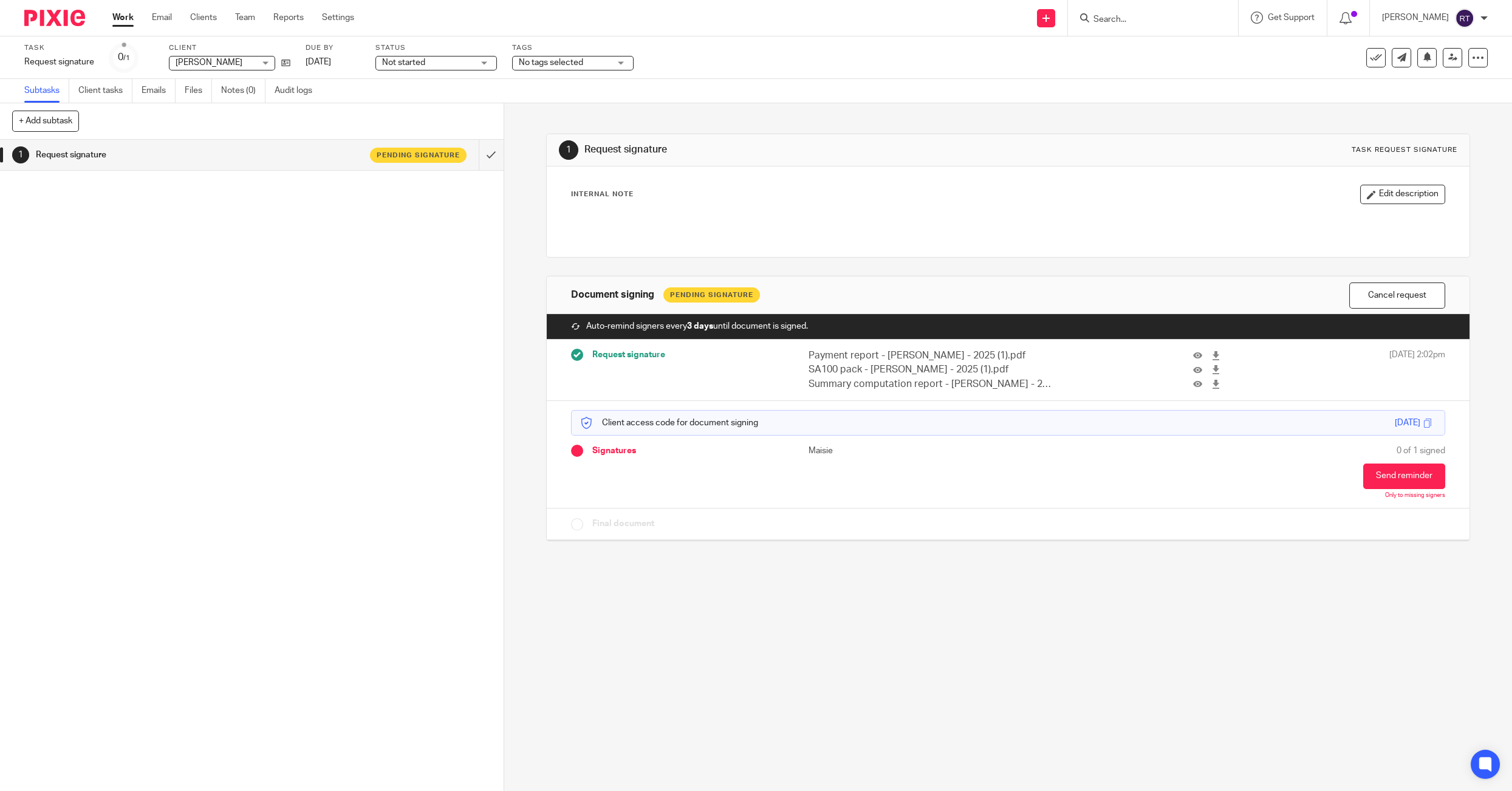
click at [552, 66] on span "No tags selected" at bounding box center [551, 63] width 65 height 9
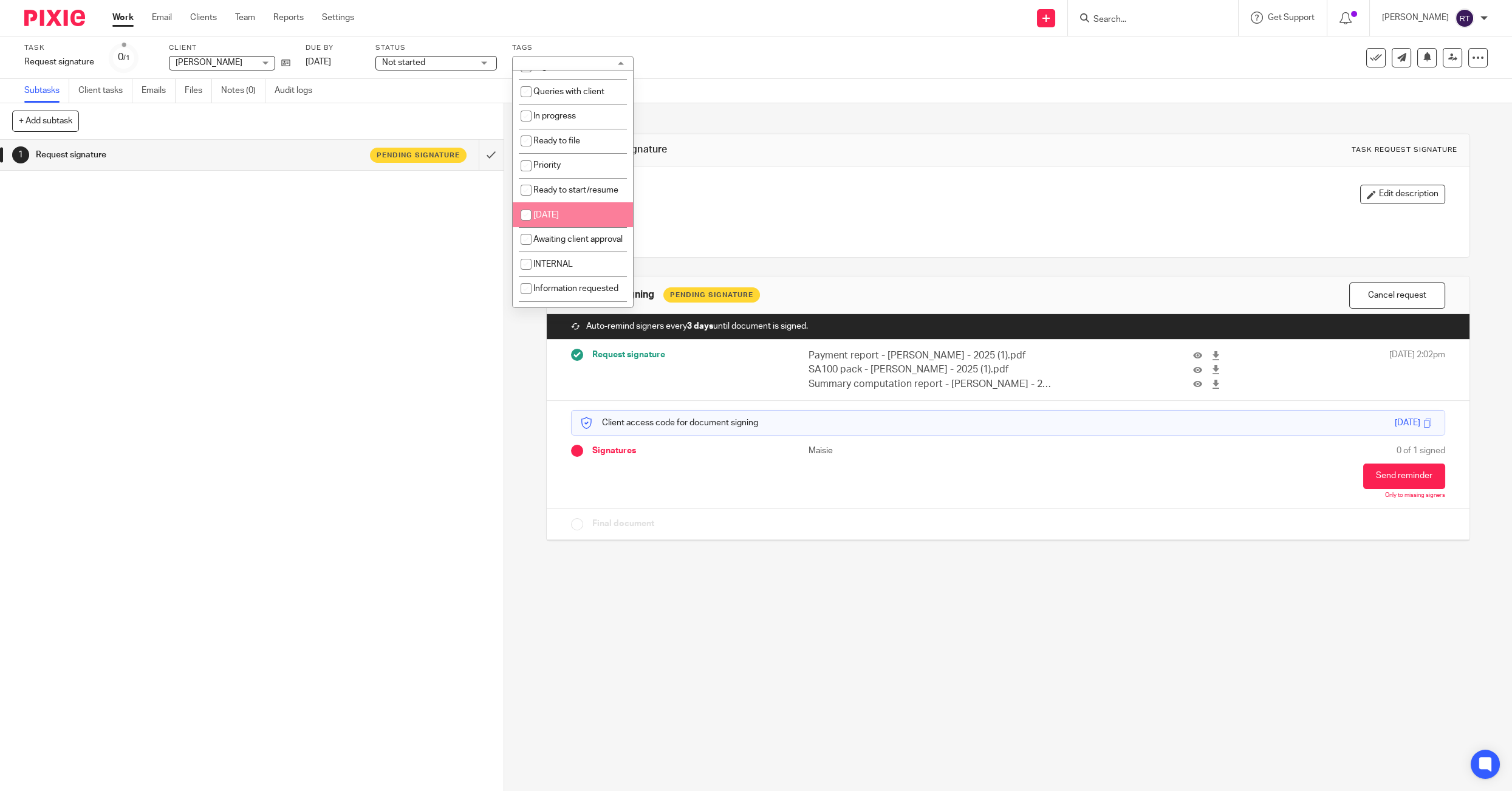
scroll to position [17, 0]
click at [544, 242] on span "Awaiting client approval" at bounding box center [578, 239] width 89 height 9
checkbox input "true"
click at [454, 63] on span "Not started" at bounding box center [427, 63] width 91 height 12
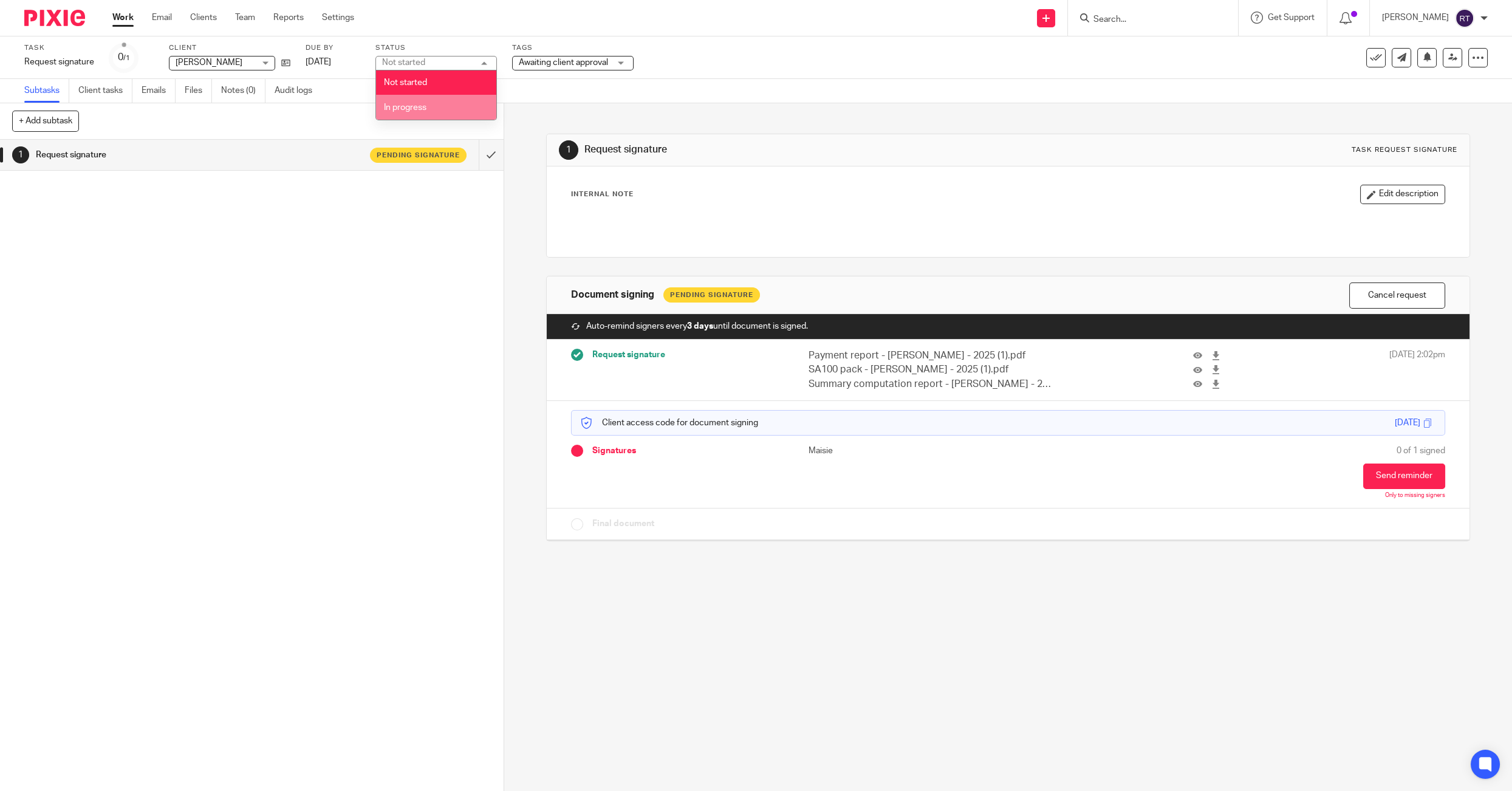
click at [447, 112] on li "In progress" at bounding box center [436, 107] width 120 height 25
click at [1458, 65] on link at bounding box center [1452, 58] width 19 height 19
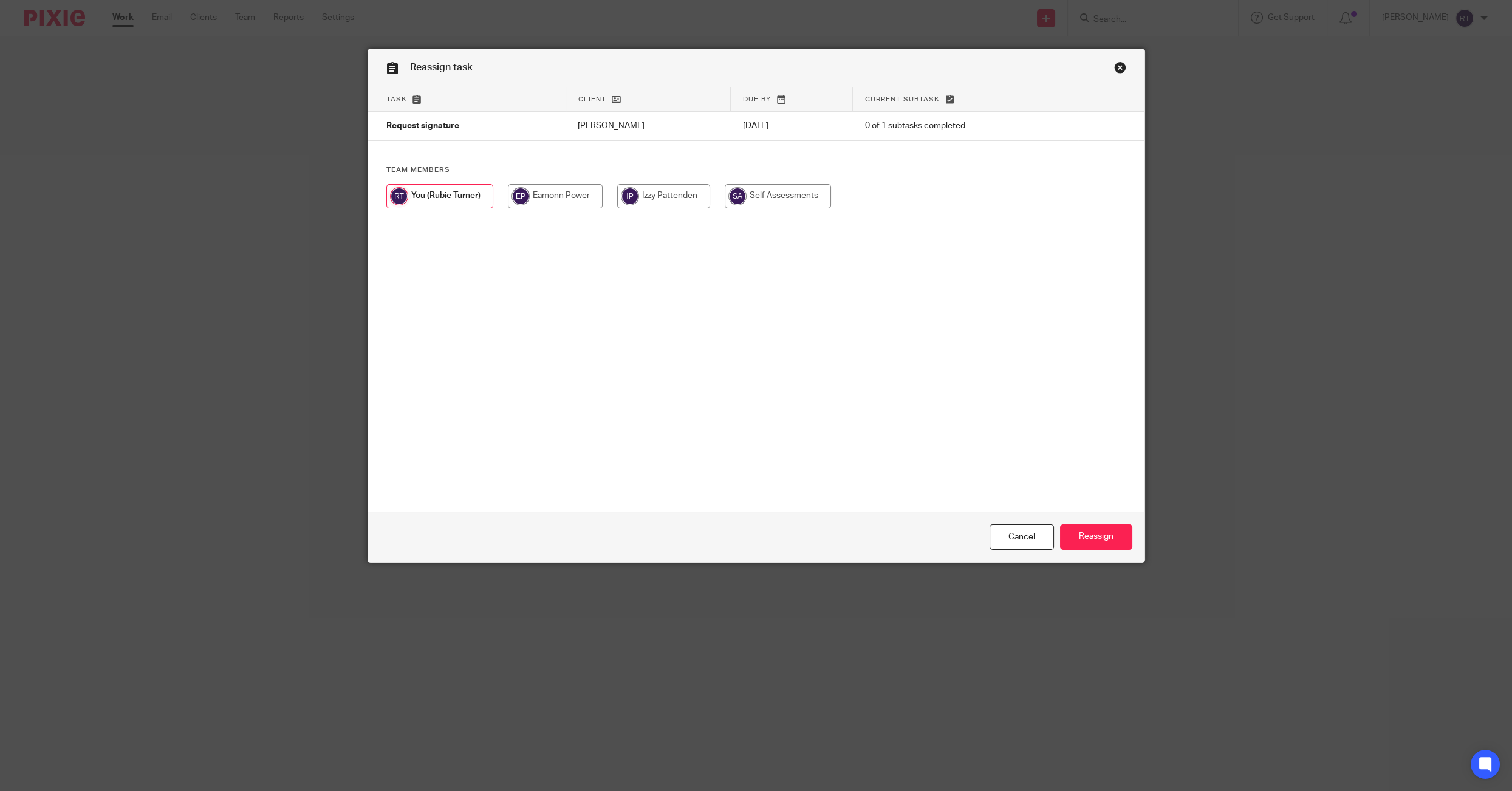
click at [752, 194] on input "radio" at bounding box center [778, 196] width 106 height 24
radio input "true"
click at [1077, 539] on input "Reassign" at bounding box center [1096, 537] width 73 height 26
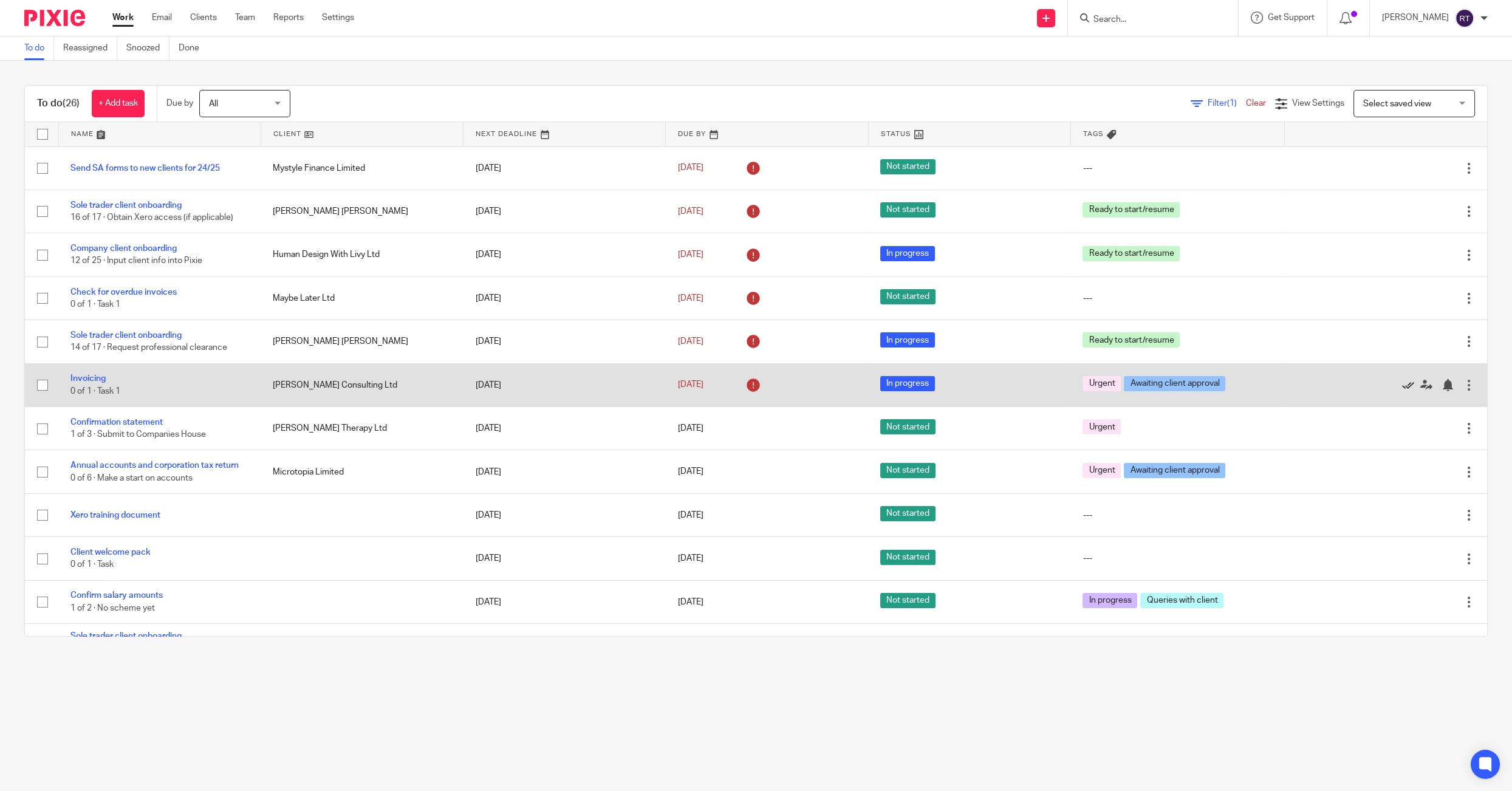
click at [1409, 387] on icon at bounding box center [1407, 385] width 12 height 12
